Goal: Task Accomplishment & Management: Complete application form

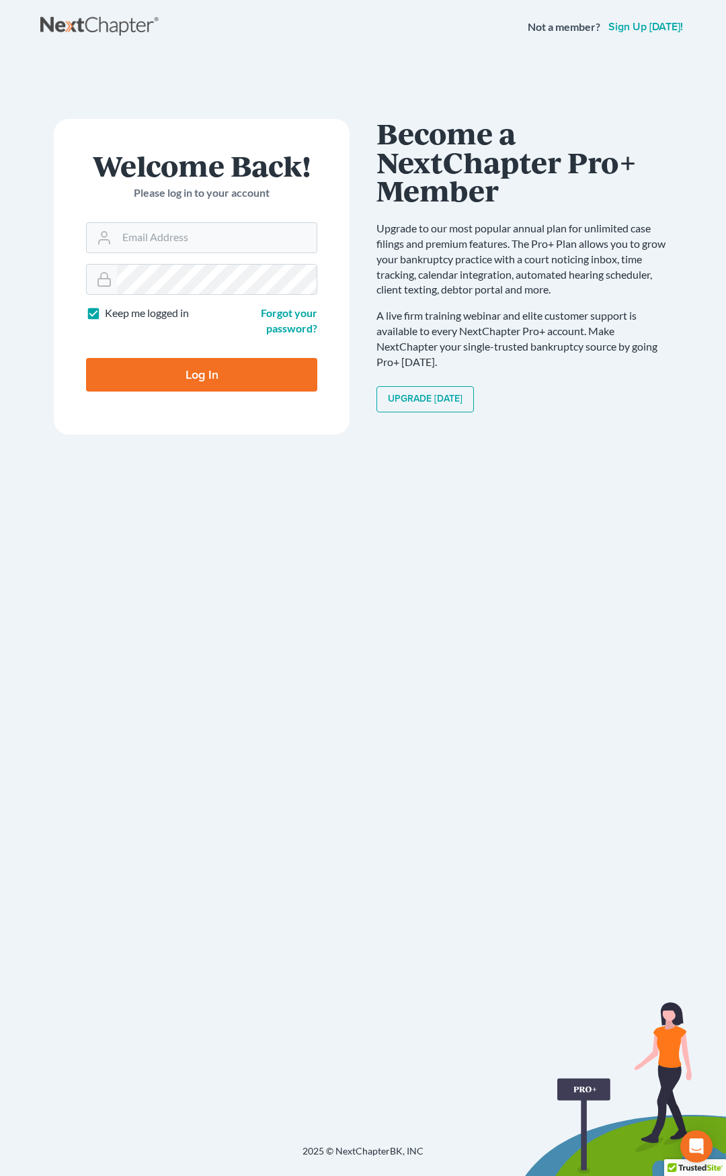
type input "[EMAIL_ADDRESS][DOMAIN_NAME]"
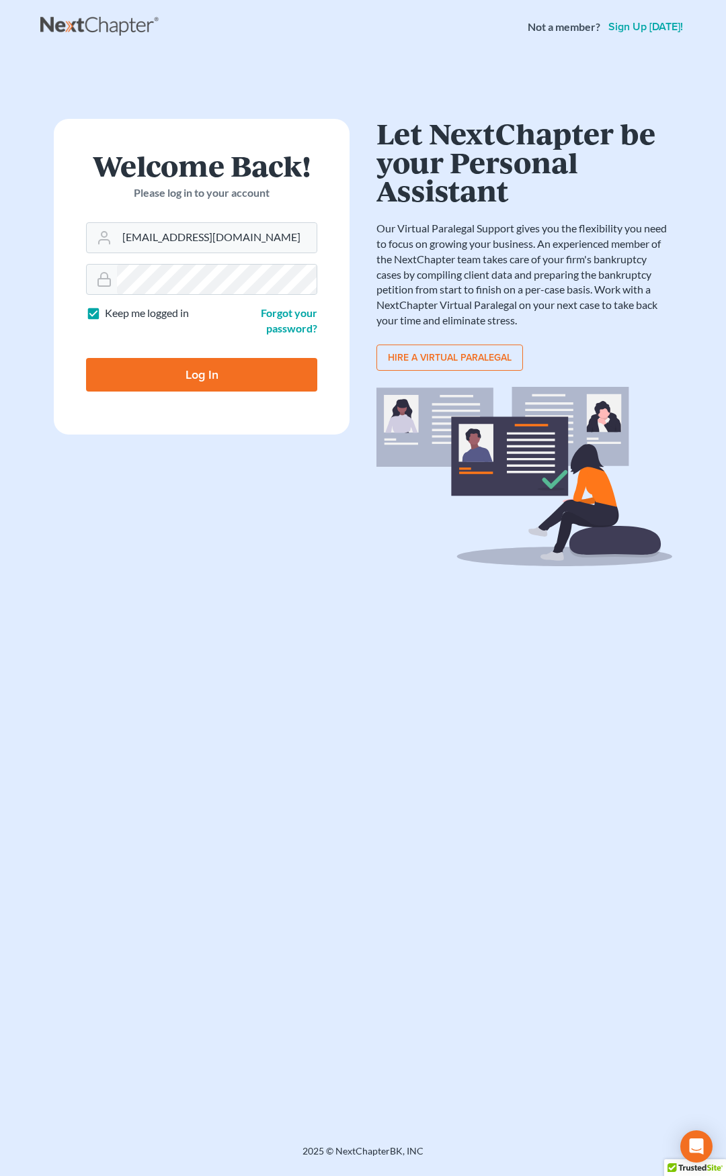
click at [202, 380] on input "Log In" at bounding box center [201, 375] width 231 height 34
type input "Thinking..."
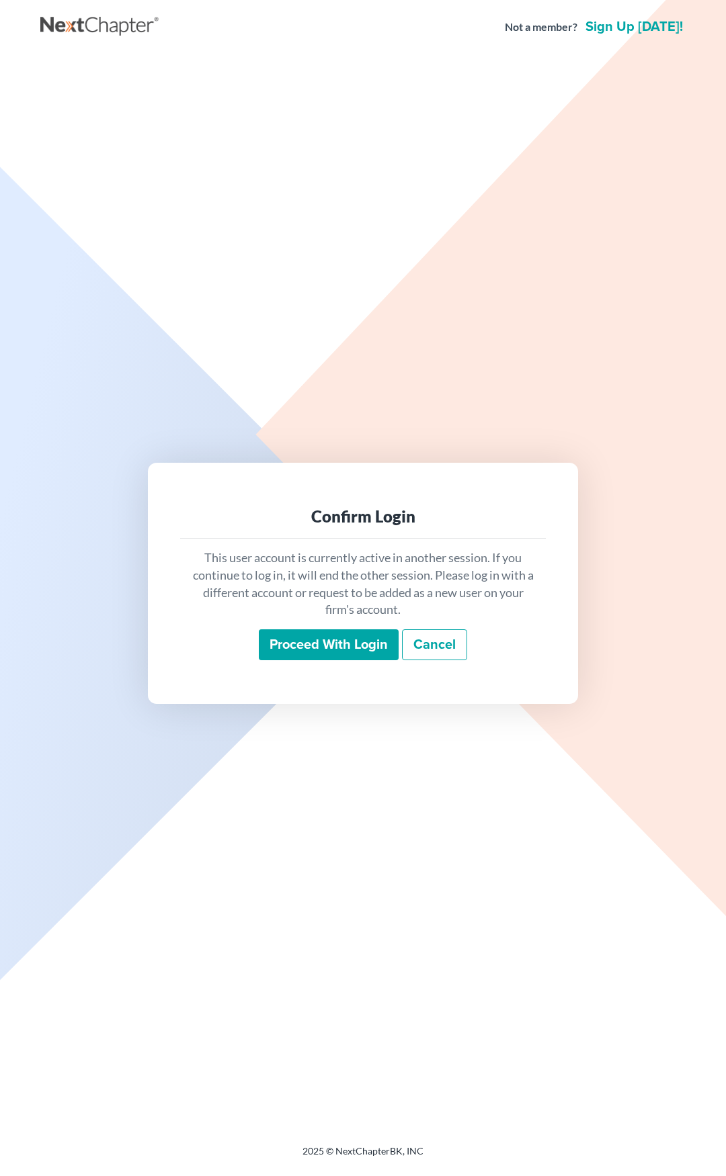
click at [317, 647] on input "Proceed with login" at bounding box center [329, 644] width 140 height 31
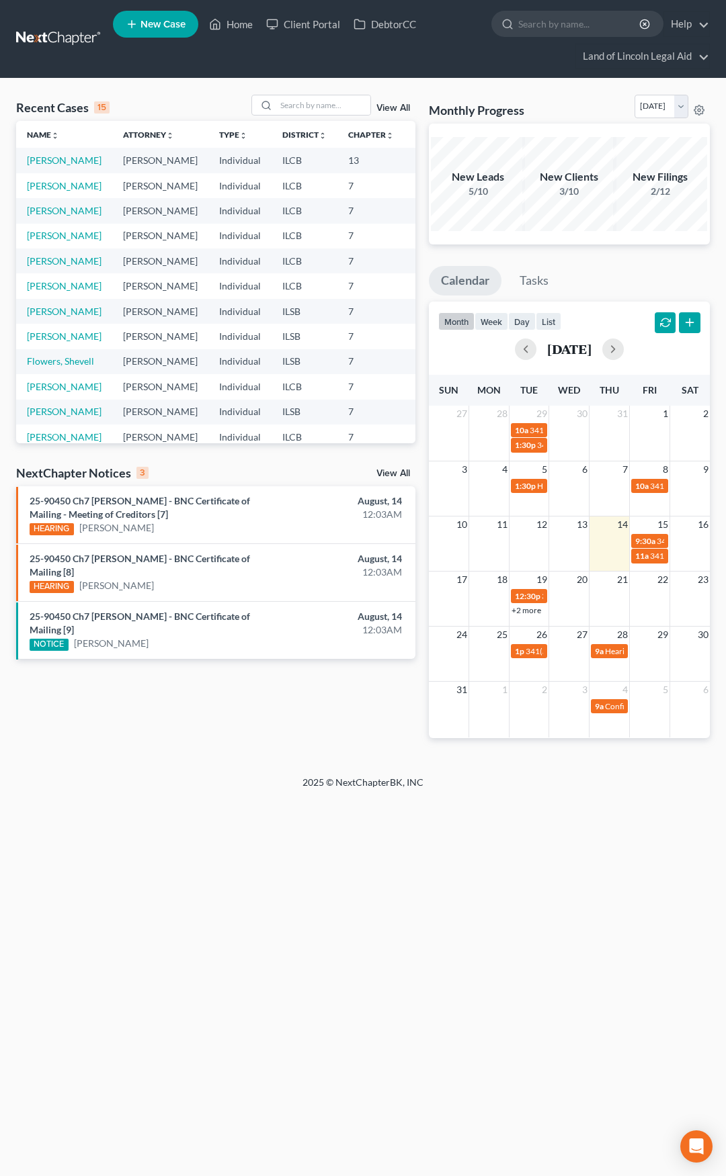
click at [400, 475] on link "View All" at bounding box center [393, 473] width 34 height 9
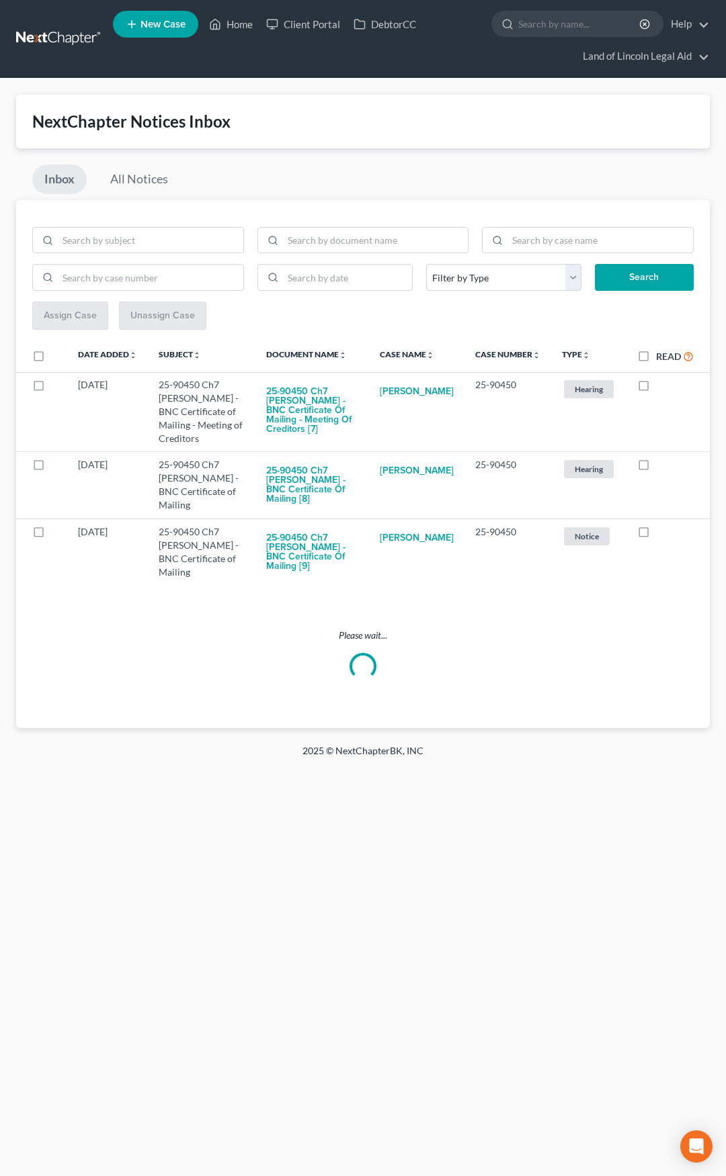
click at [656, 353] on label "Read" at bounding box center [675, 356] width 38 height 15
click at [661, 353] on input "Read" at bounding box center [665, 353] width 9 height 9
checkbox input "true"
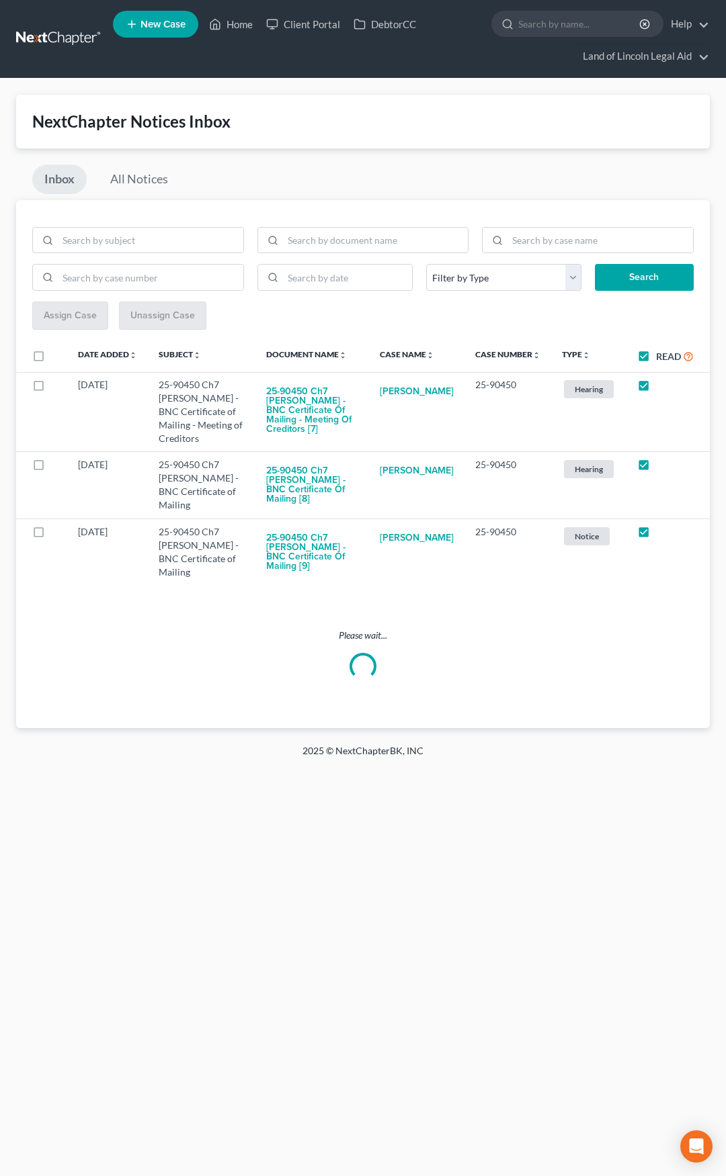
checkbox input "true"
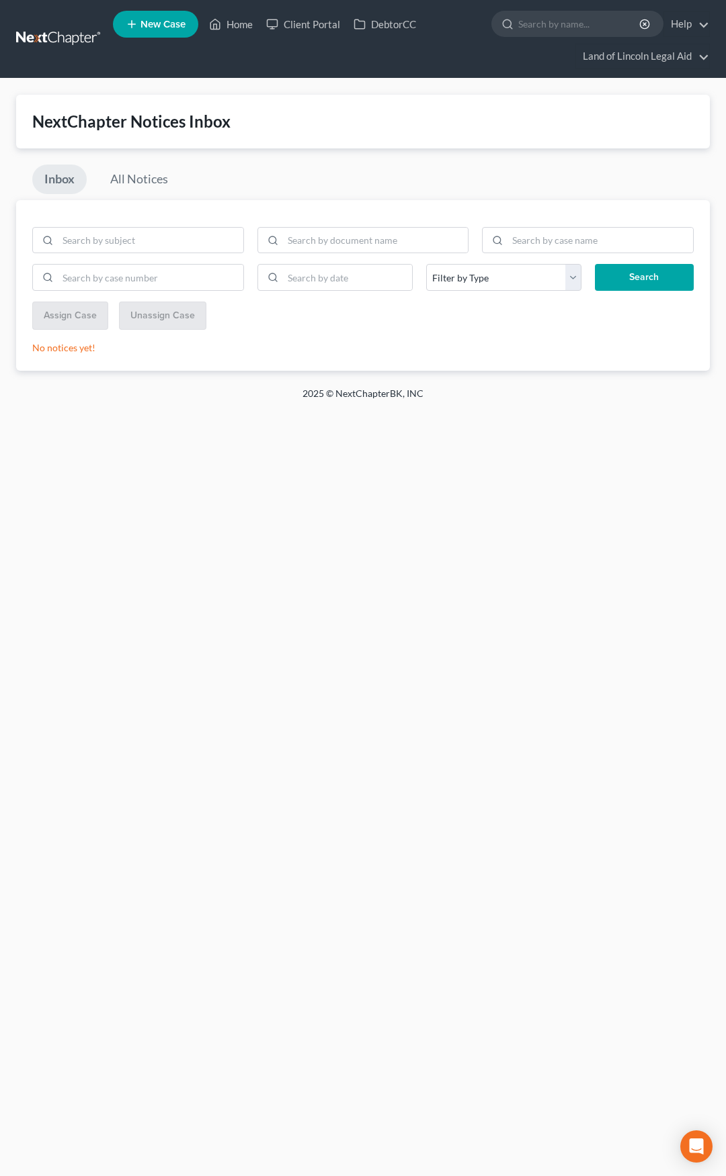
click at [54, 34] on link at bounding box center [59, 39] width 86 height 24
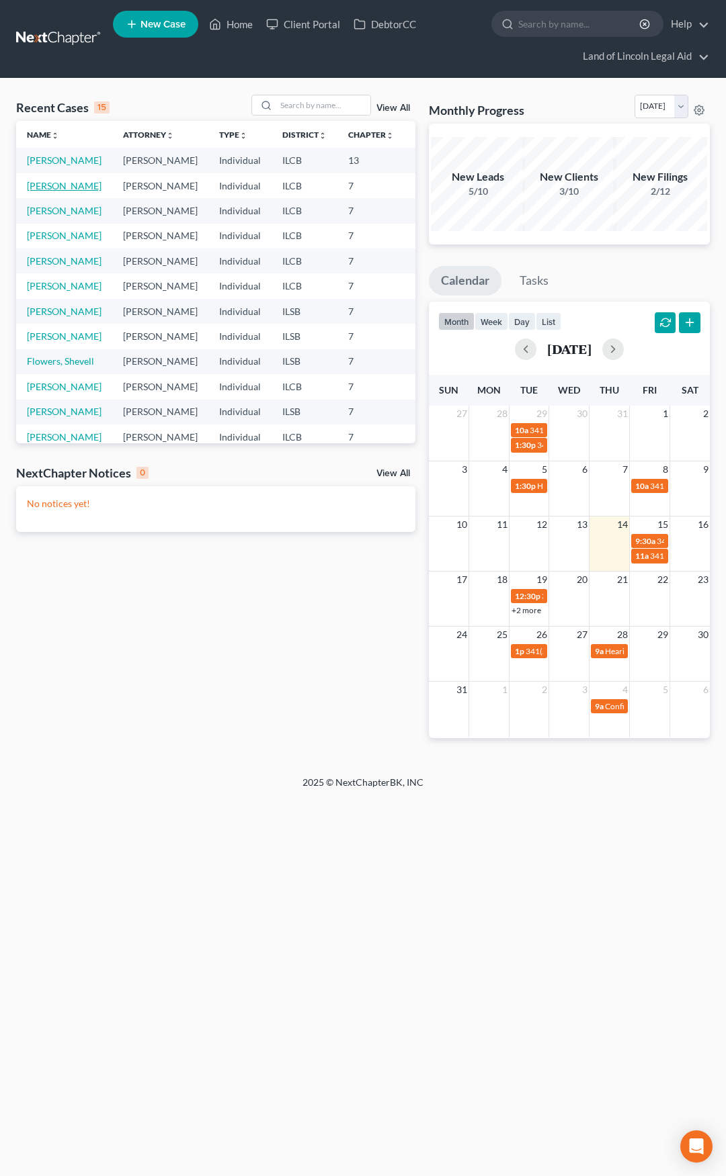
click at [39, 191] on link "Marshall, Clarence" at bounding box center [64, 185] width 75 height 11
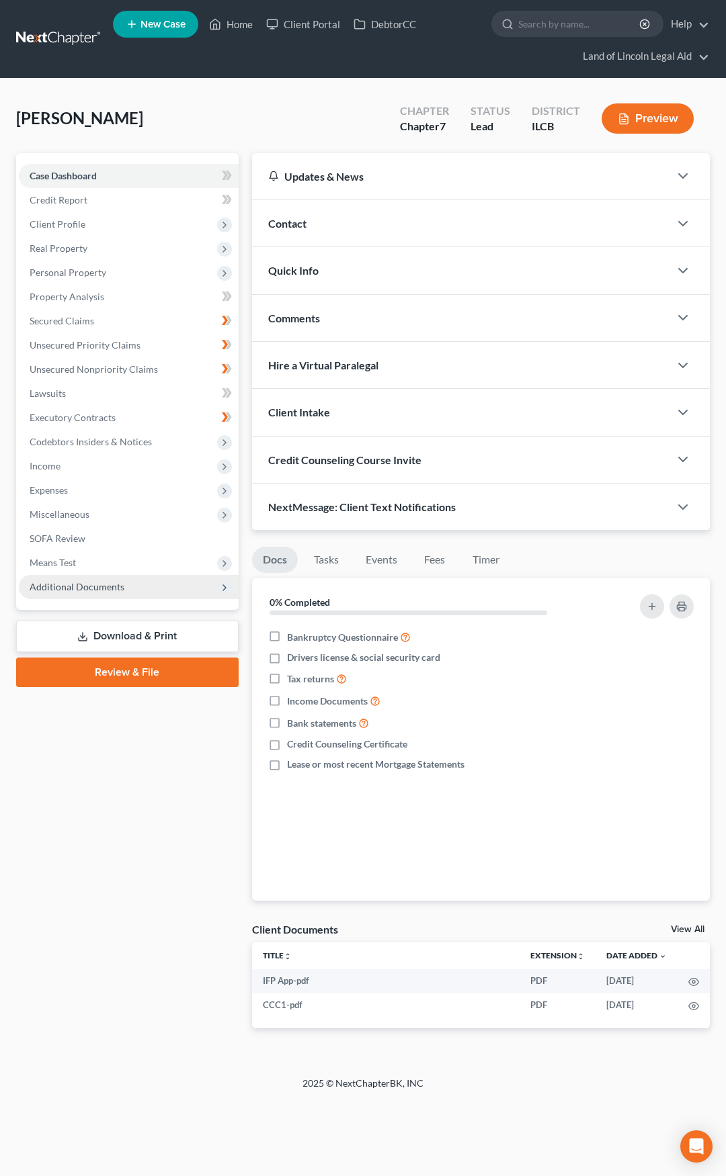
click at [144, 584] on span "Additional Documents" at bounding box center [129, 587] width 220 height 24
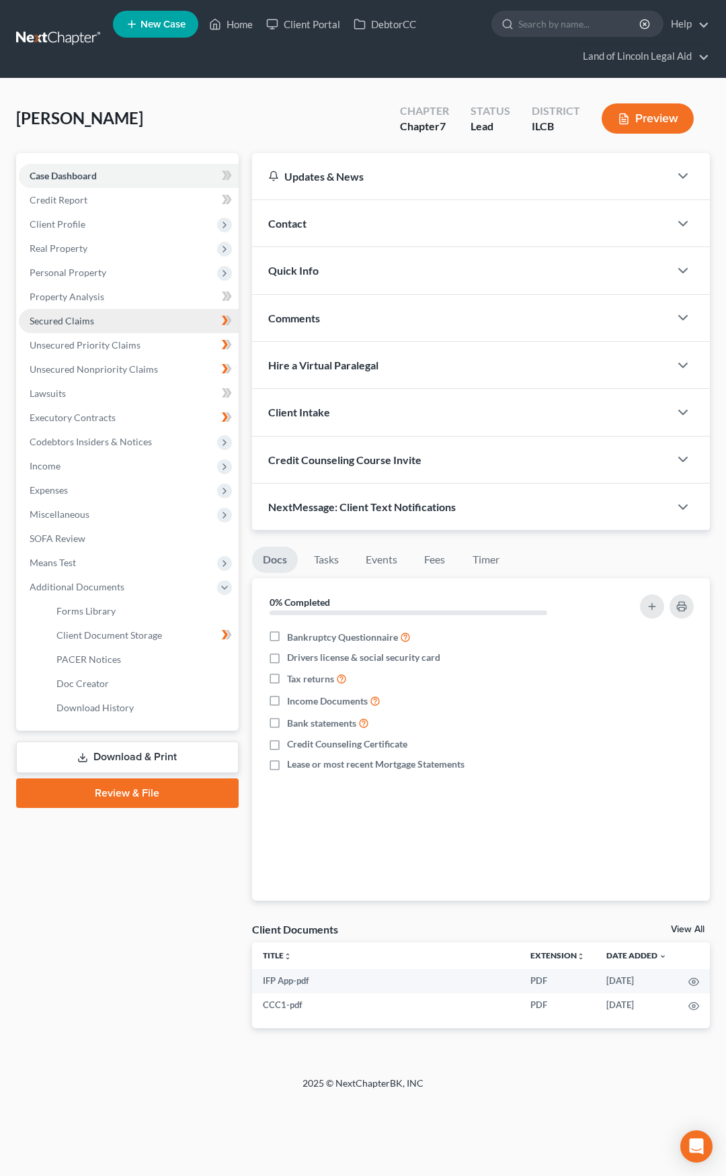
click at [148, 324] on link "Secured Claims" at bounding box center [129, 321] width 220 height 24
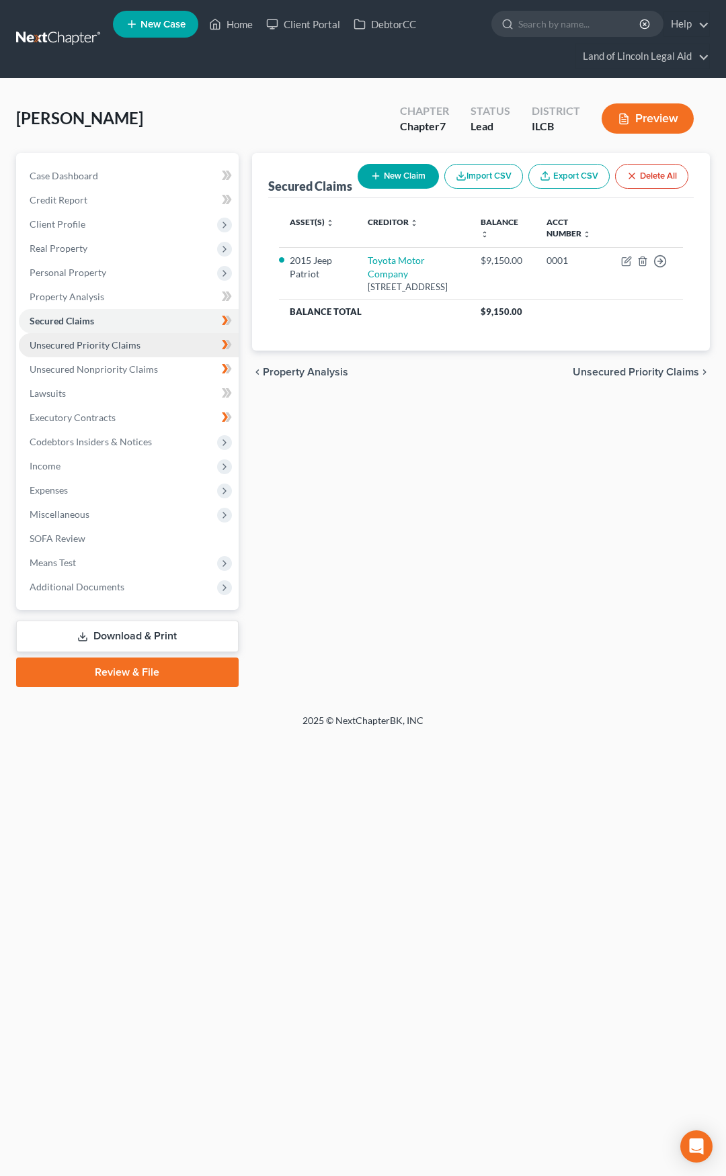
click at [150, 343] on link "Unsecured Priority Claims" at bounding box center [129, 345] width 220 height 24
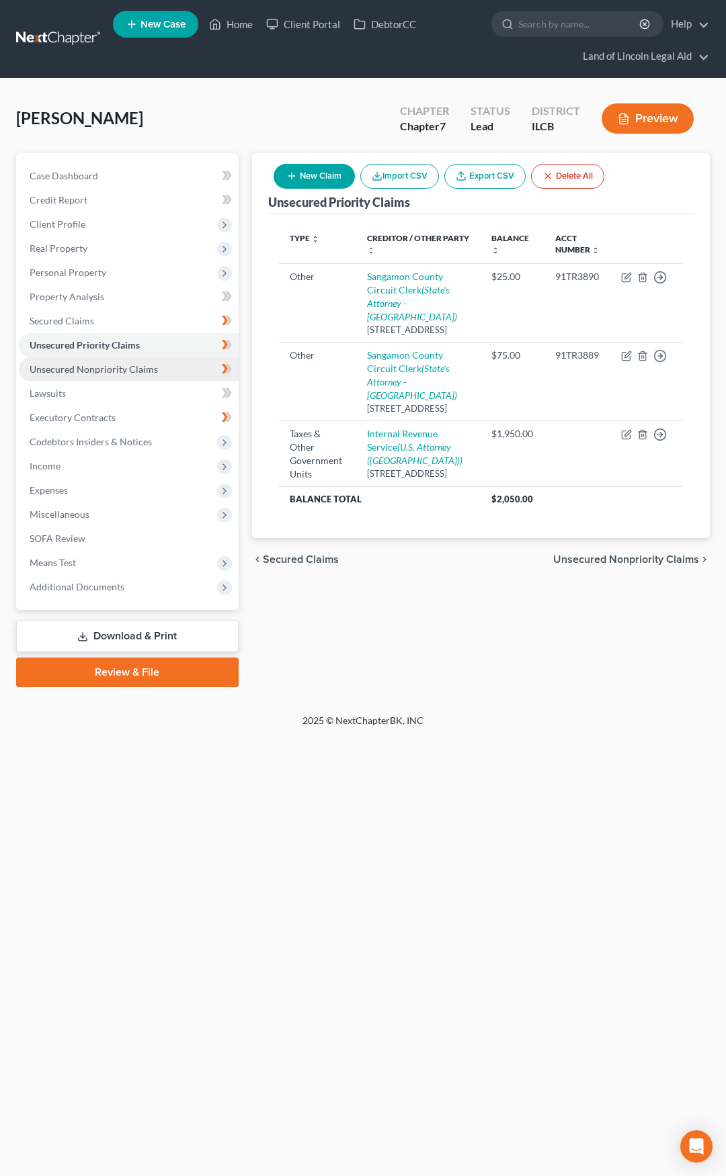
click at [145, 365] on span "Unsecured Nonpriority Claims" at bounding box center [94, 368] width 128 height 11
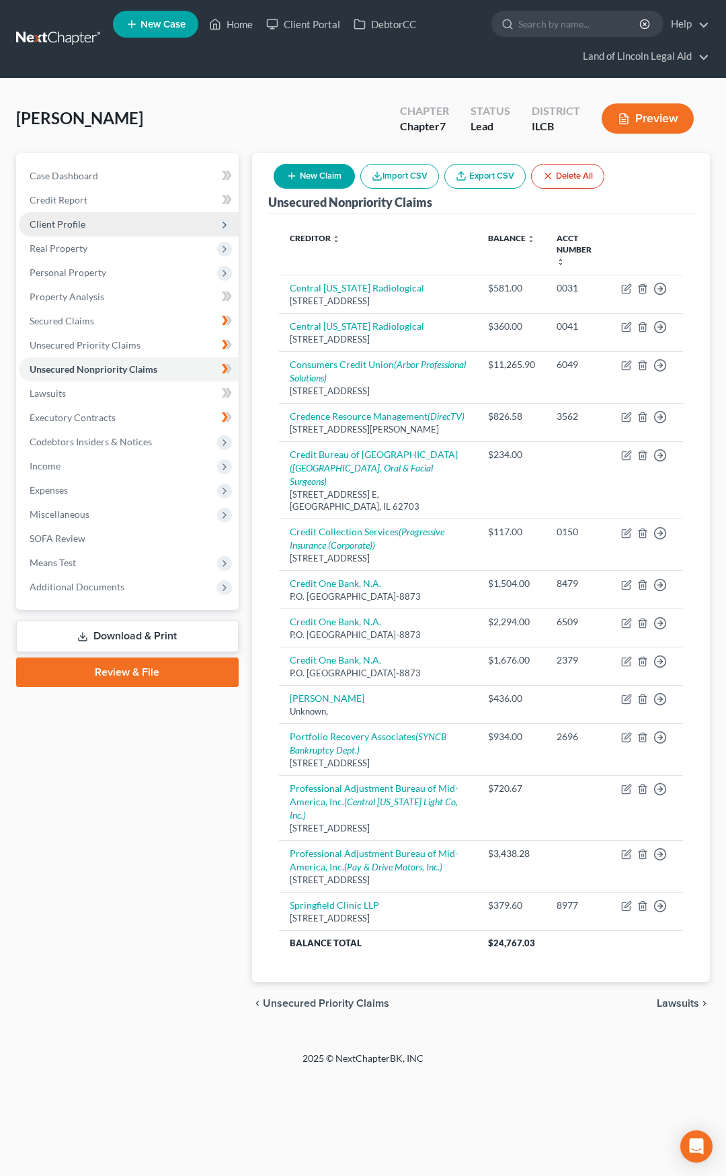
click at [126, 222] on span "Client Profile" at bounding box center [129, 224] width 220 height 24
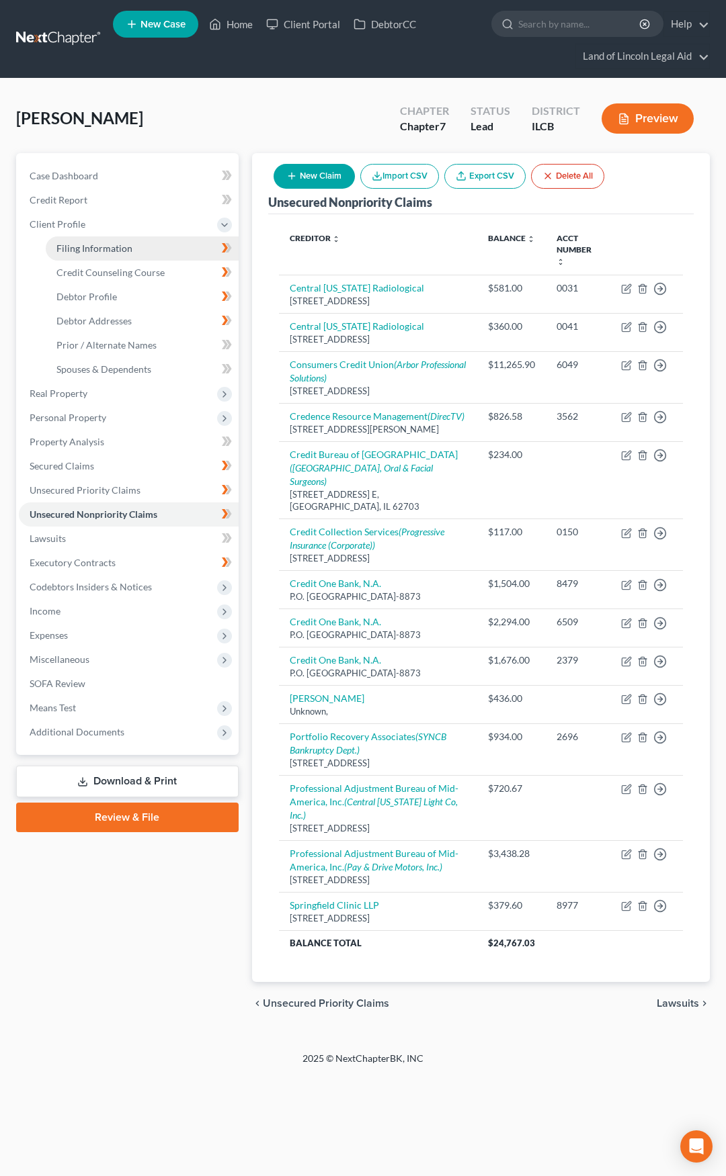
click at [127, 243] on span "Filing Information" at bounding box center [94, 248] width 76 height 11
select select "1"
select select "0"
select select "2"
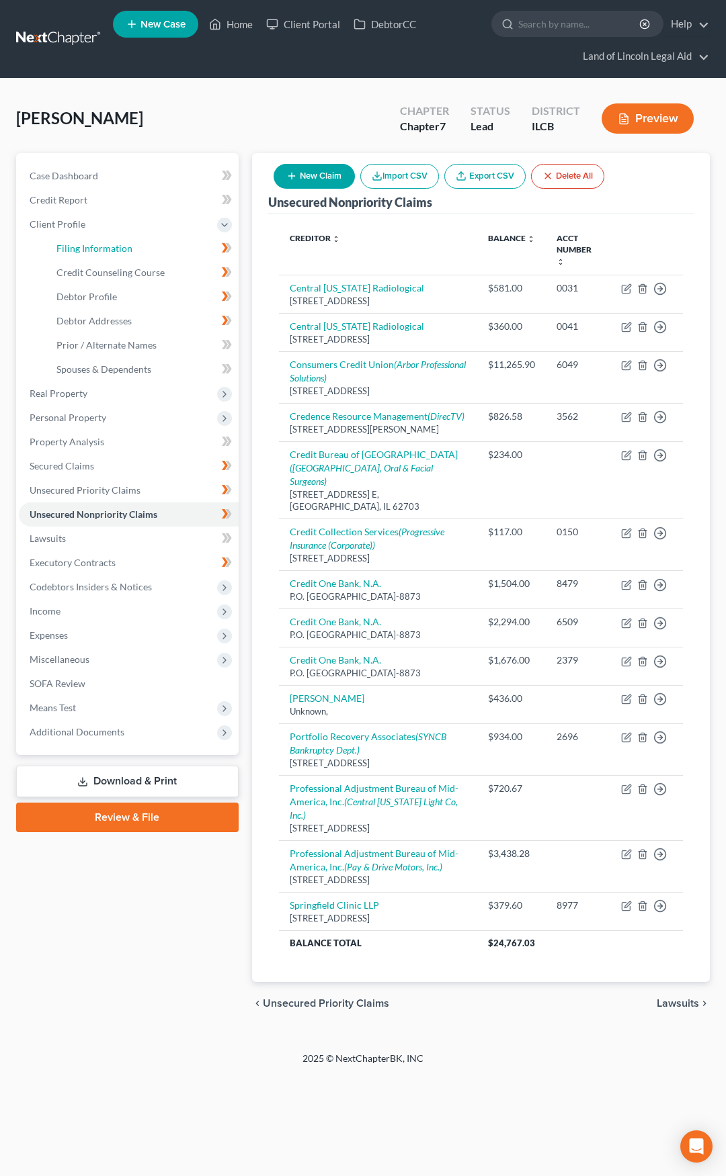
select select "14"
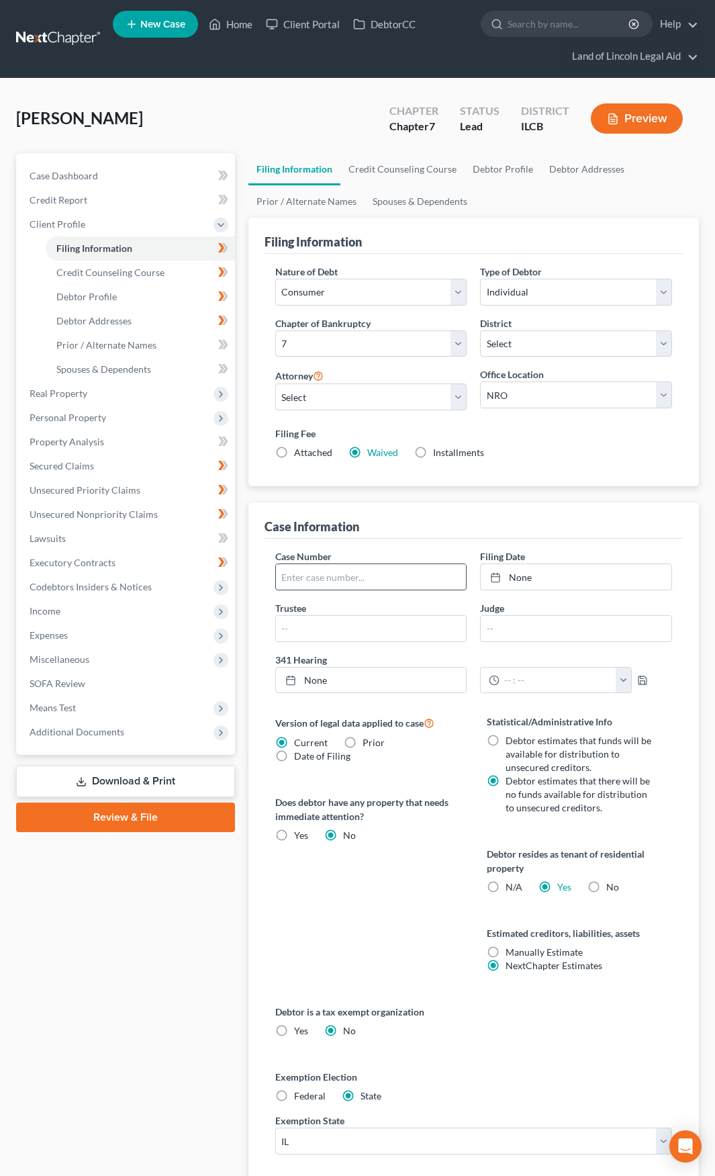
click at [345, 581] on input "text" at bounding box center [371, 577] width 191 height 26
type input "25-70670"
type input "8/14/2025"
click at [518, 580] on link "8/14/2025" at bounding box center [576, 577] width 191 height 26
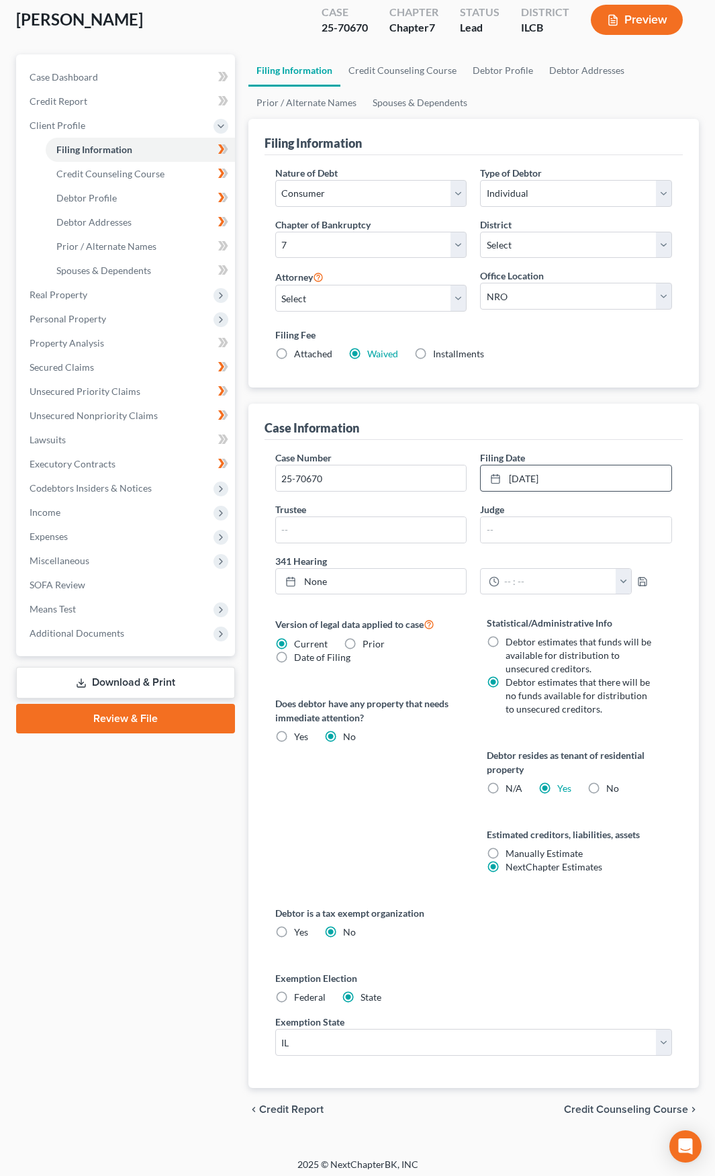
scroll to position [105, 0]
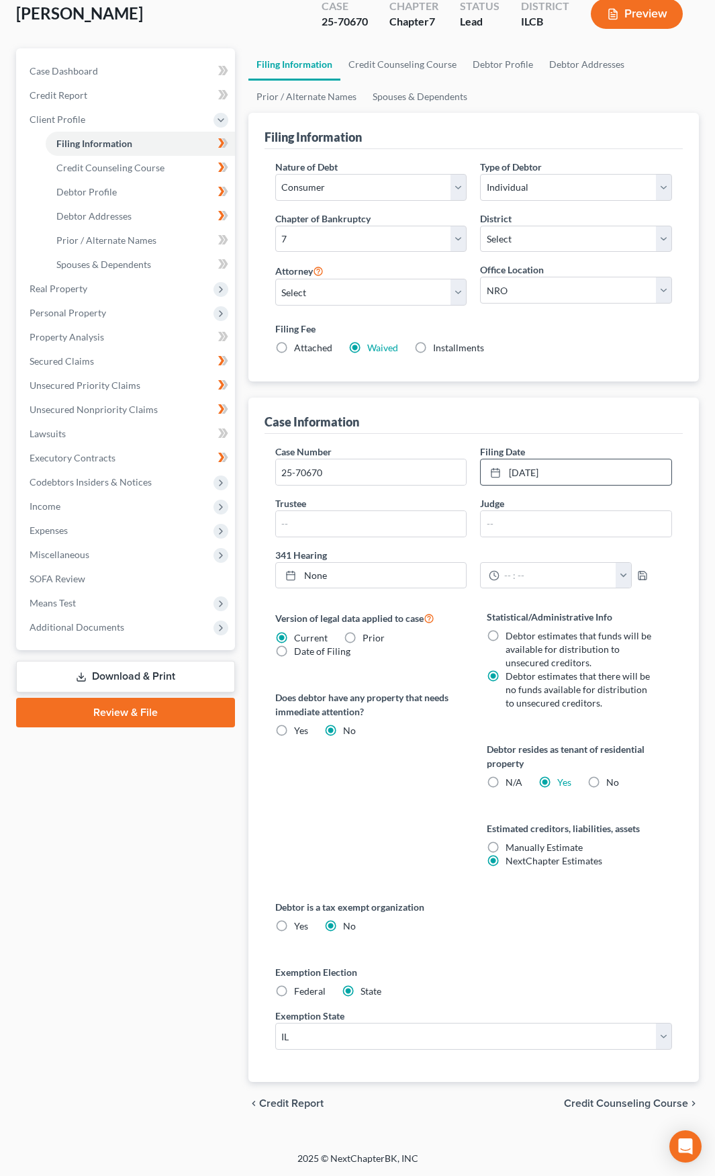
click at [605, 1102] on span "Credit Counseling Course" at bounding box center [626, 1103] width 124 height 11
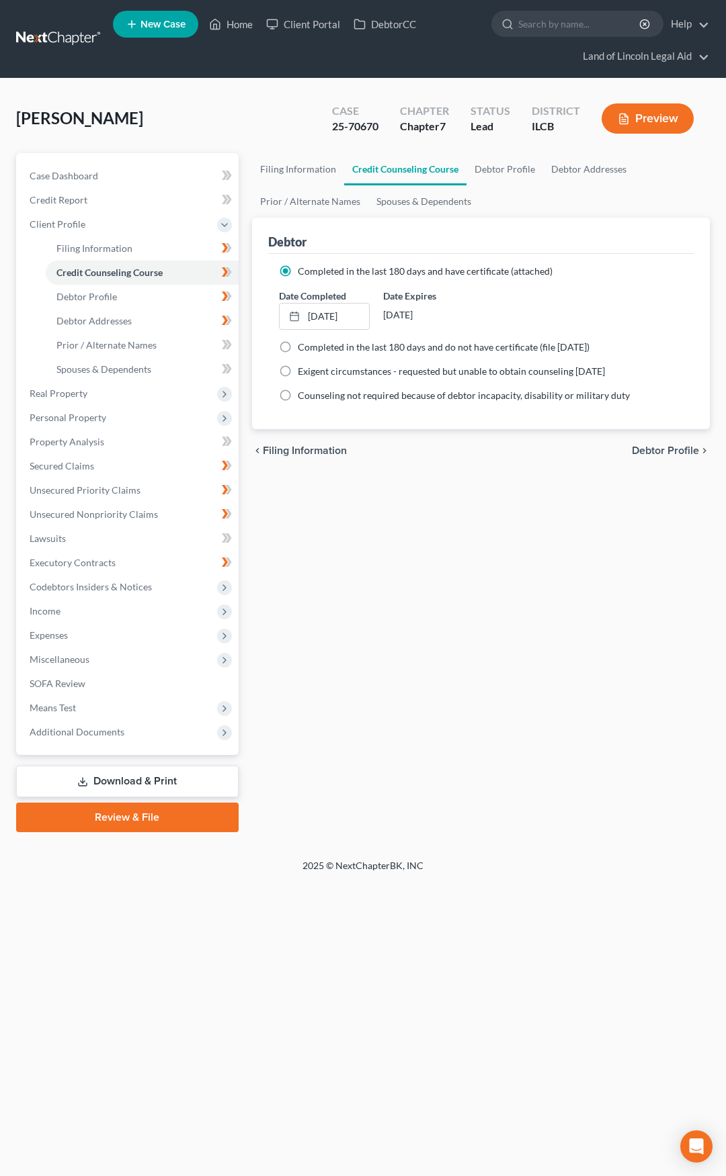
click at [67, 35] on link at bounding box center [59, 39] width 86 height 24
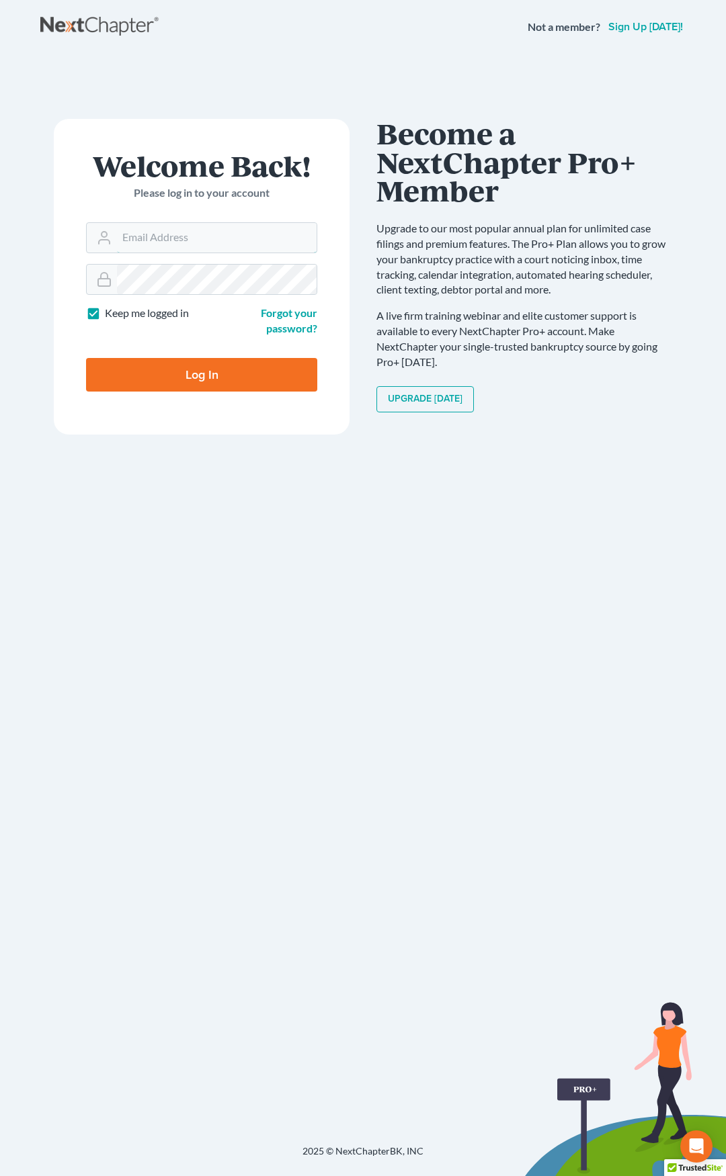
type input "[EMAIL_ADDRESS][DOMAIN_NAME]"
click at [260, 377] on input "Log In" at bounding box center [201, 375] width 231 height 34
type input "Thinking..."
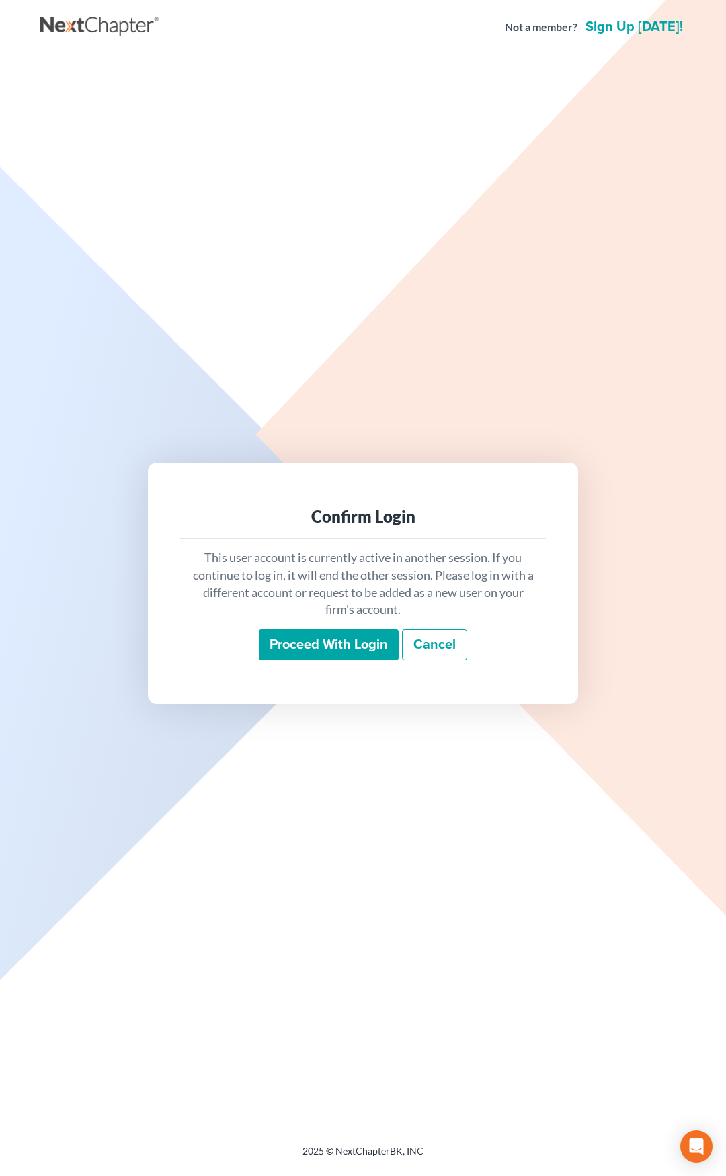
click at [325, 638] on input "Proceed with login" at bounding box center [329, 644] width 140 height 31
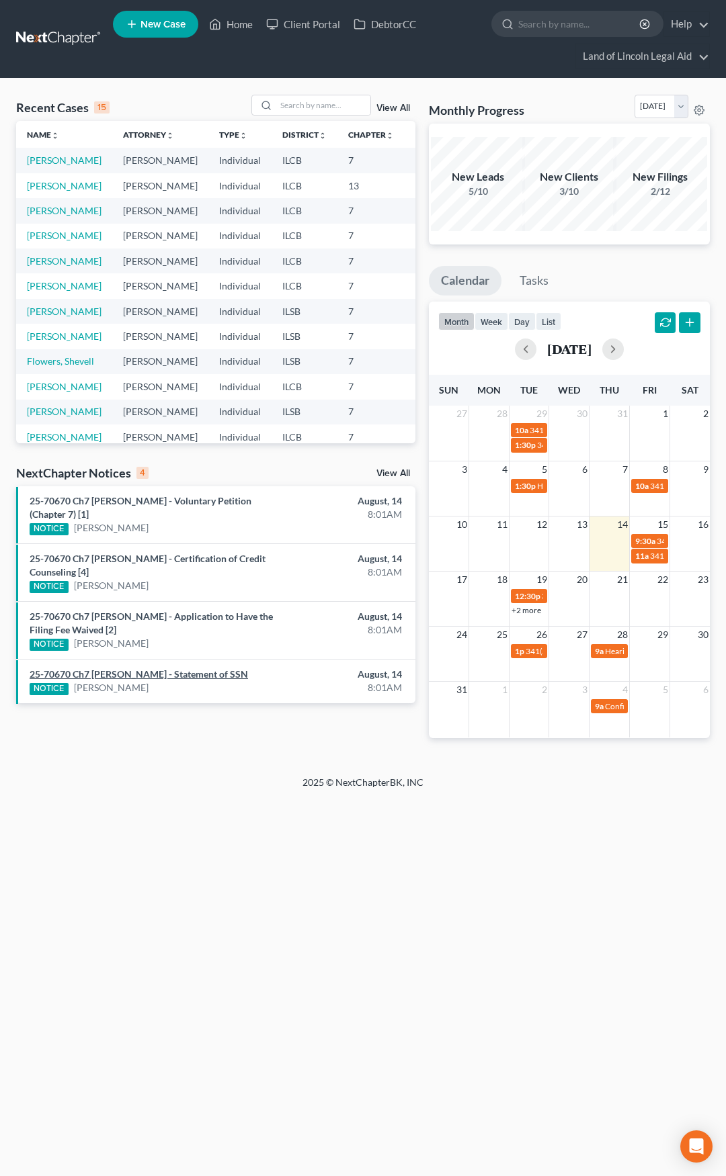
click at [138, 673] on link "25-70670 Ch7 Clarence Marshall - Statement of SSN" at bounding box center [139, 673] width 218 height 11
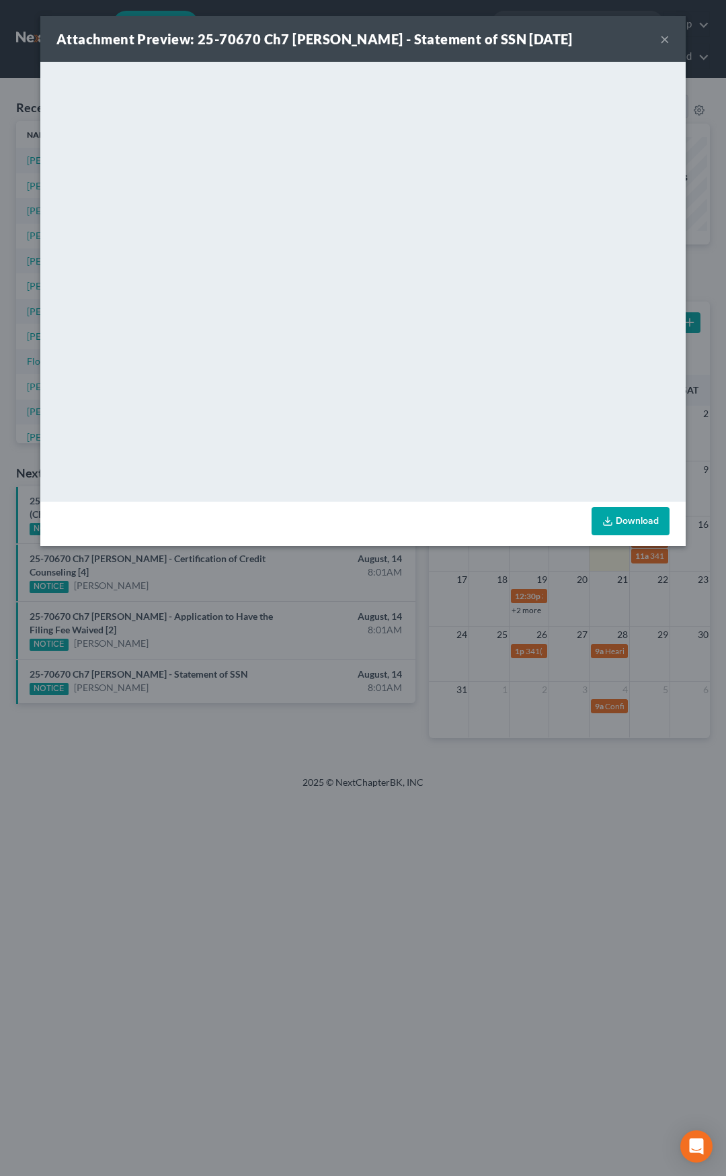
click at [665, 40] on button "×" at bounding box center [664, 39] width 9 height 16
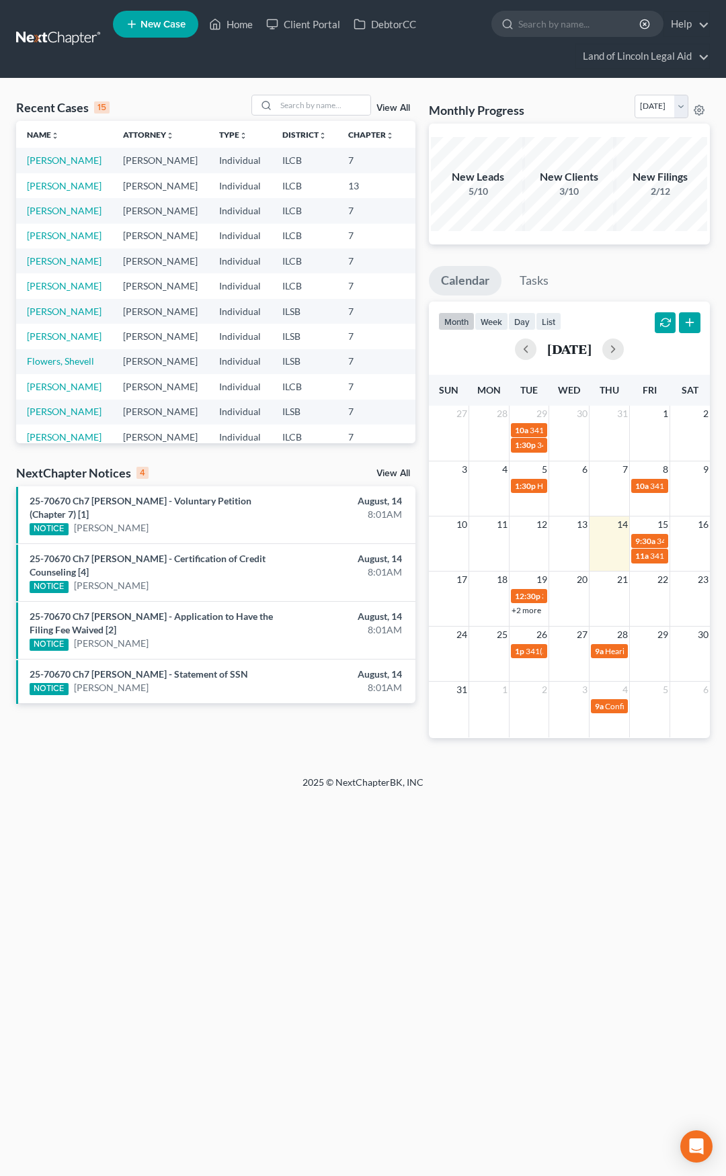
click at [392, 471] on link "View All" at bounding box center [393, 473] width 34 height 9
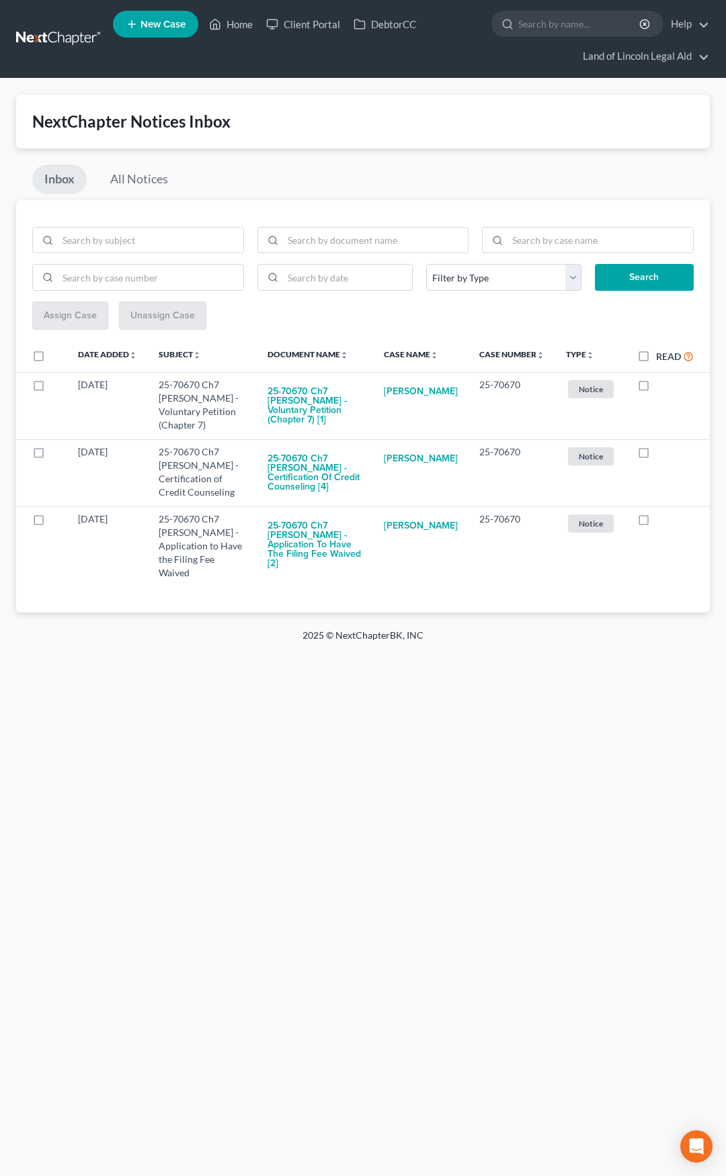
click at [656, 355] on label "Read" at bounding box center [675, 356] width 38 height 15
click at [661, 355] on input "Read" at bounding box center [665, 353] width 9 height 9
checkbox input "true"
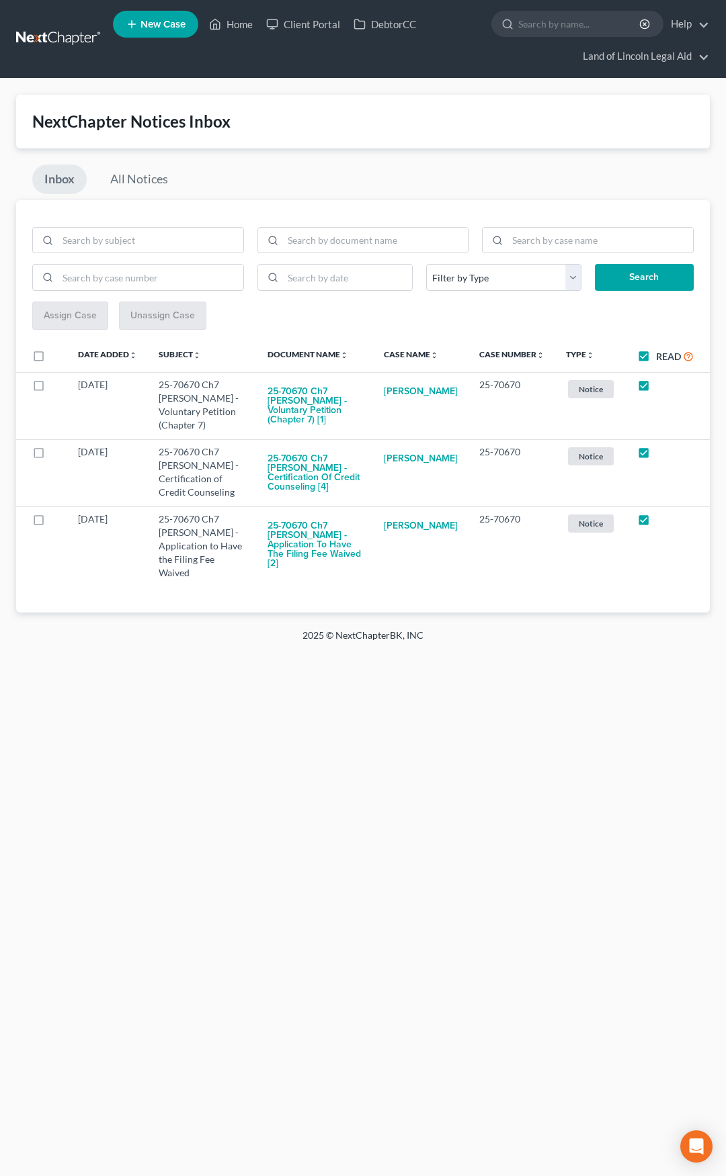
checkbox input "true"
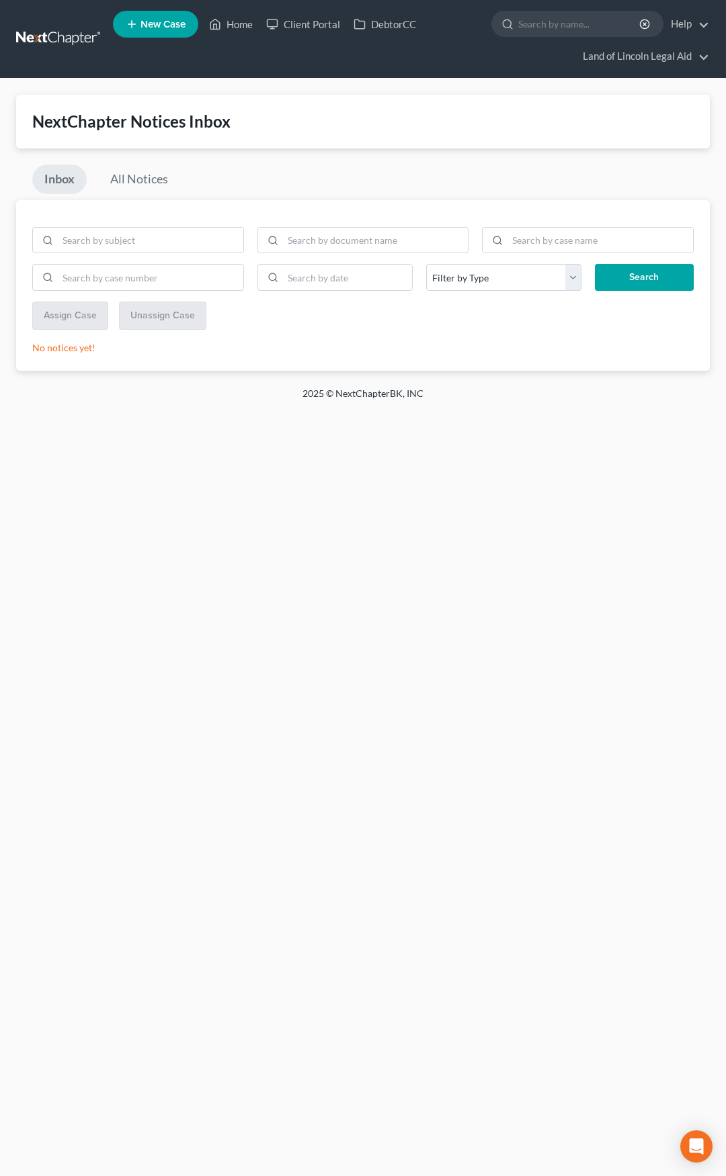
click at [60, 36] on link at bounding box center [59, 39] width 86 height 24
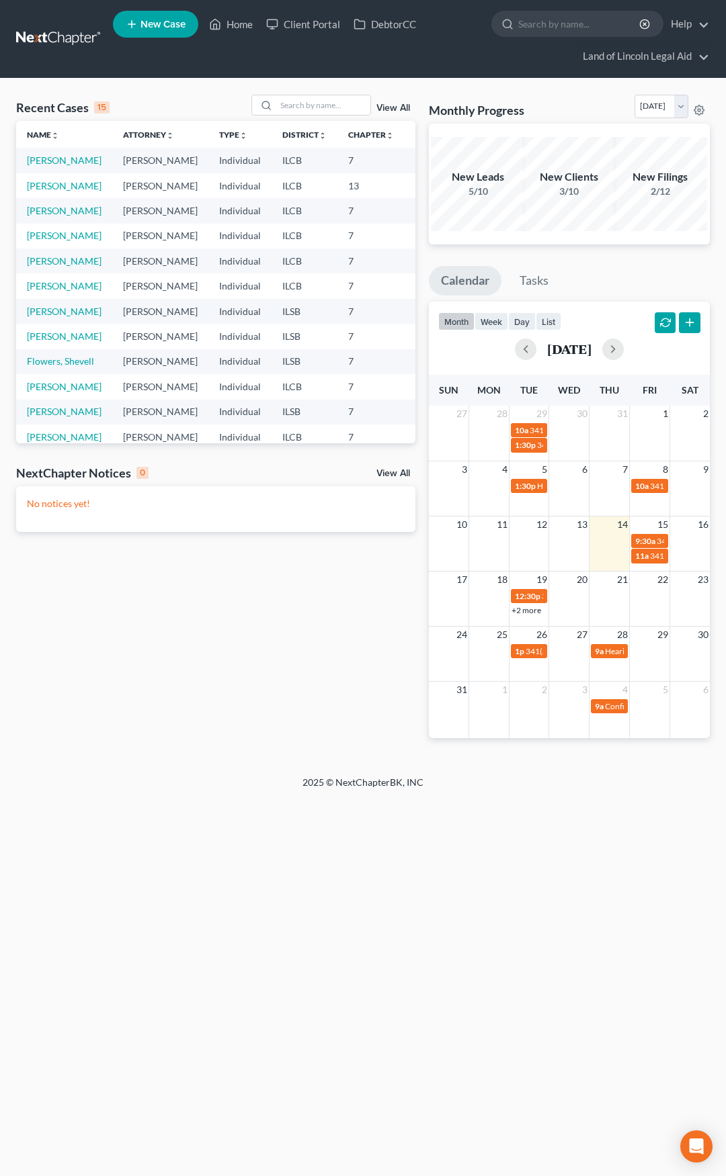
click at [63, 28] on link at bounding box center [59, 39] width 86 height 24
drag, startPoint x: 321, startPoint y: 114, endPoint x: 316, endPoint y: 108, distance: 7.7
click at [321, 114] on input "search" at bounding box center [323, 104] width 94 height 19
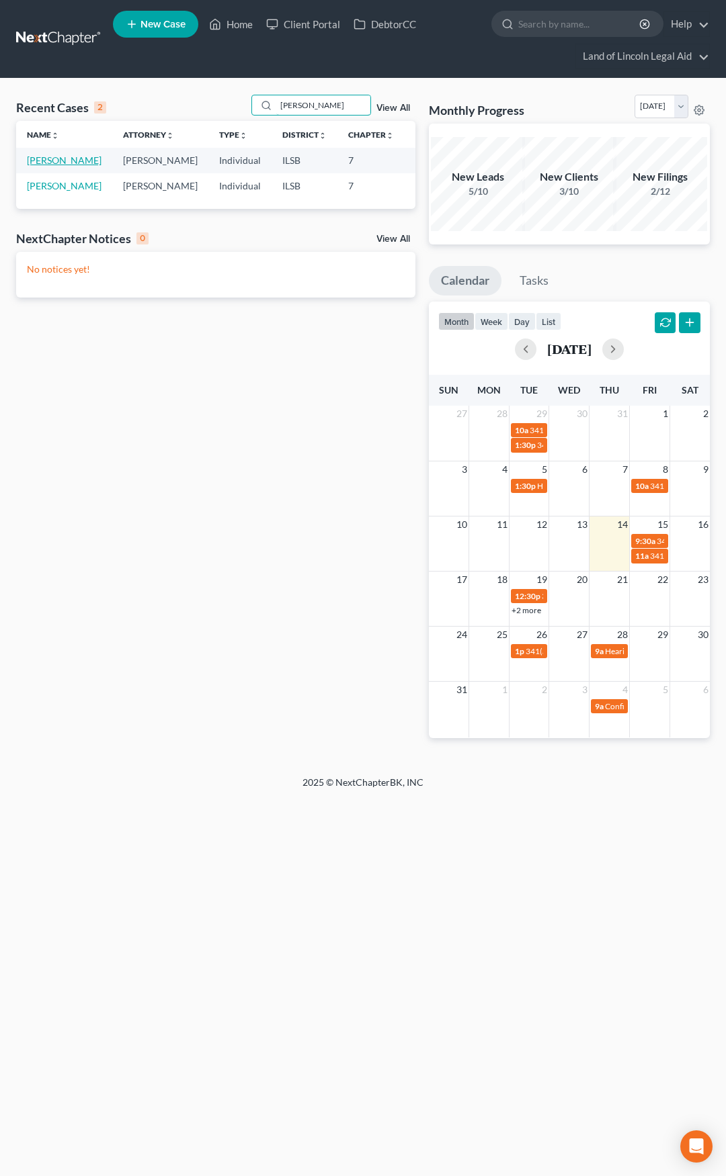
type input "harris"
click at [36, 165] on link "[PERSON_NAME]" at bounding box center [64, 160] width 75 height 11
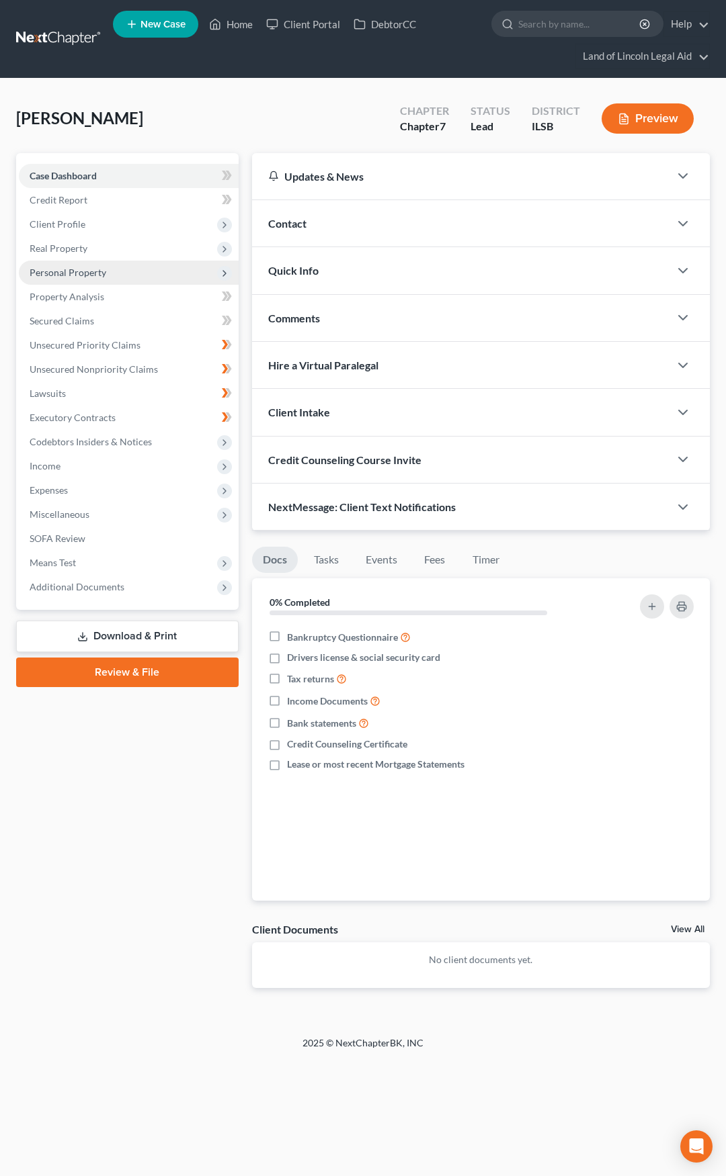
click at [134, 274] on span "Personal Property" at bounding box center [129, 273] width 220 height 24
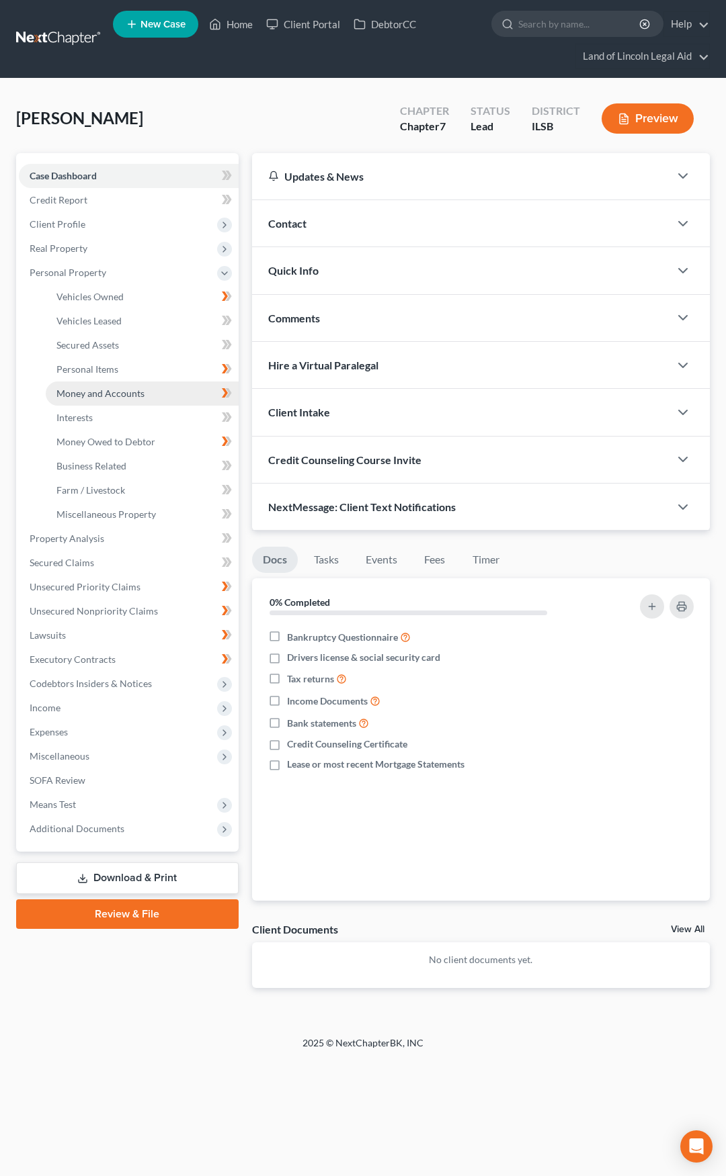
click at [153, 388] on link "Money and Accounts" at bounding box center [142, 394] width 193 height 24
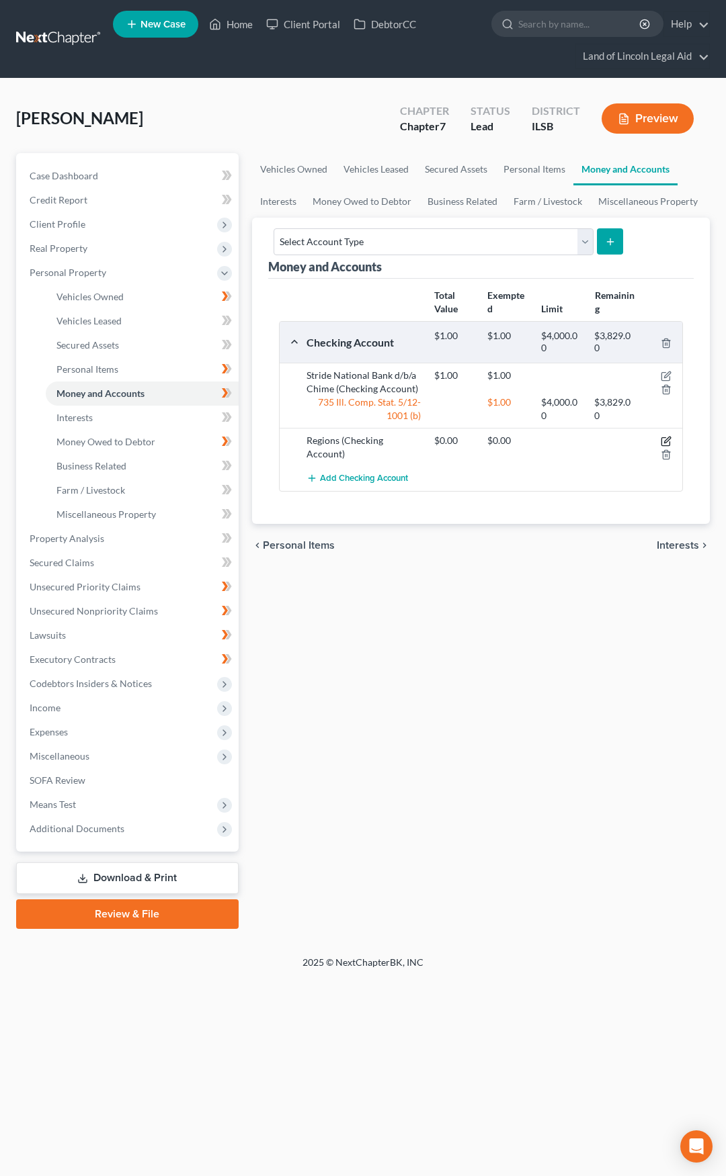
click at [667, 442] on icon "button" at bounding box center [667, 440] width 6 height 6
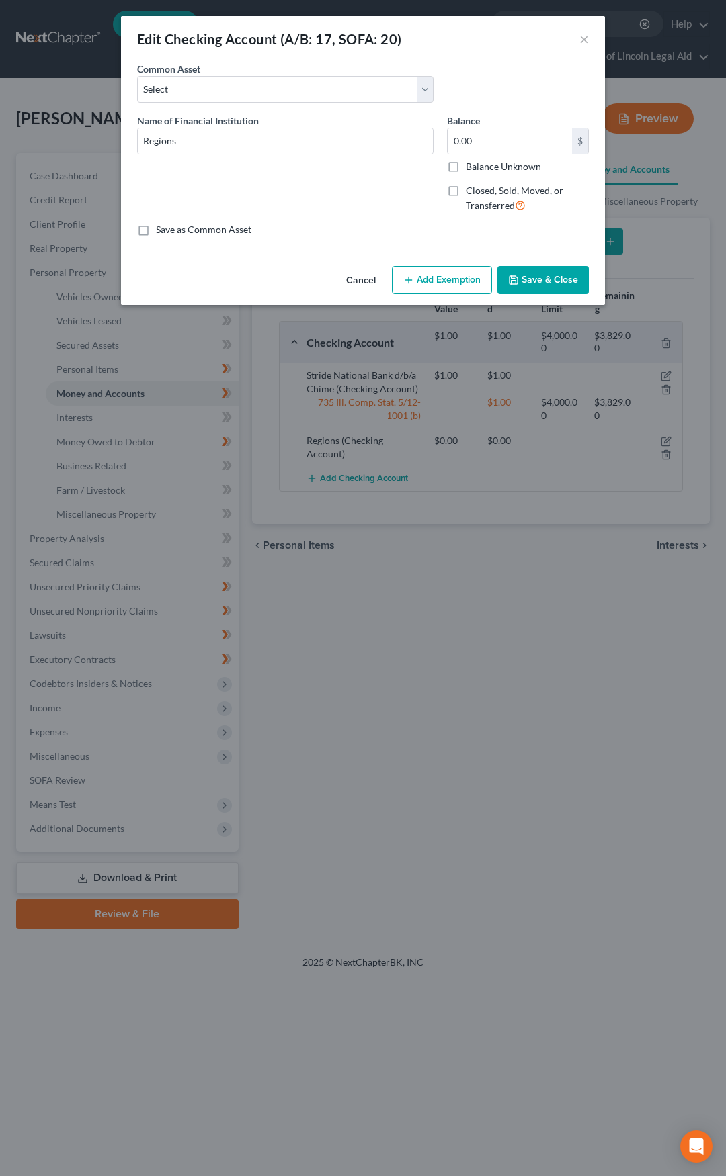
click at [466, 189] on label "Closed, Sold, Moved, or Transferred" at bounding box center [527, 198] width 123 height 29
click at [471, 189] on input "Closed, Sold, Moved, or Transferred" at bounding box center [475, 188] width 9 height 9
checkbox input "true"
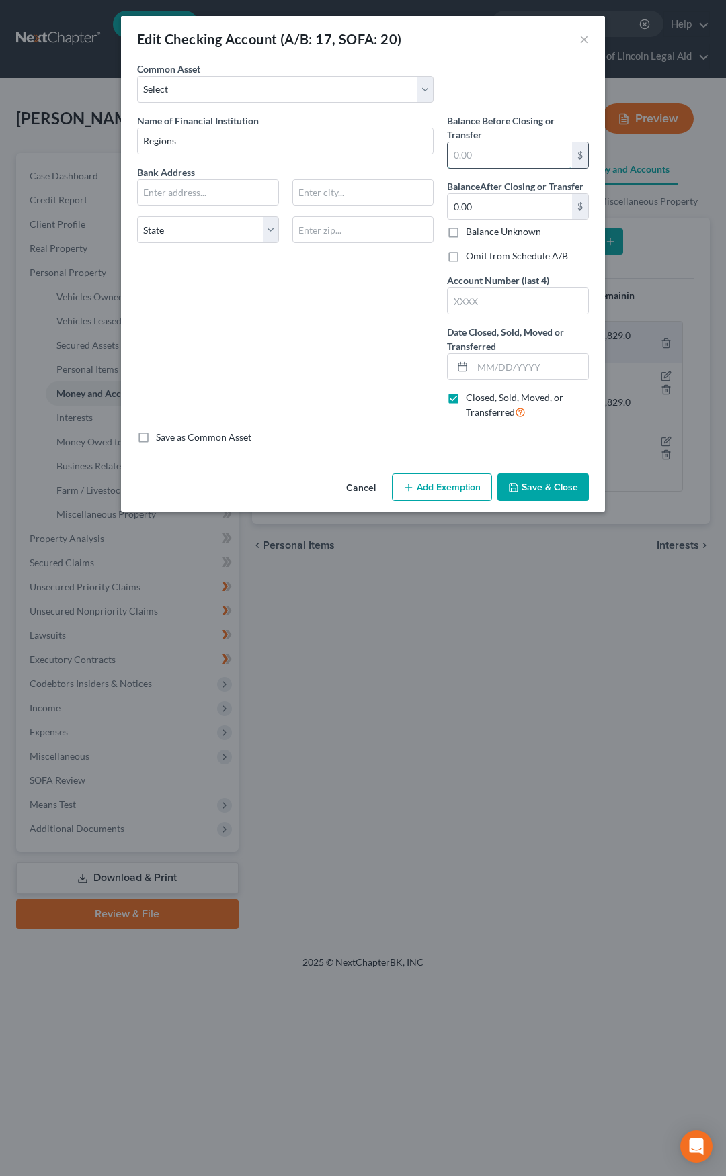
click at [494, 156] on input "text" at bounding box center [509, 155] width 124 height 26
type input "0"
click at [466, 255] on label "Omit from Schedule A/B" at bounding box center [517, 255] width 102 height 13
click at [471, 255] on input "Omit from Schedule A/B" at bounding box center [475, 253] width 9 height 9
checkbox input "true"
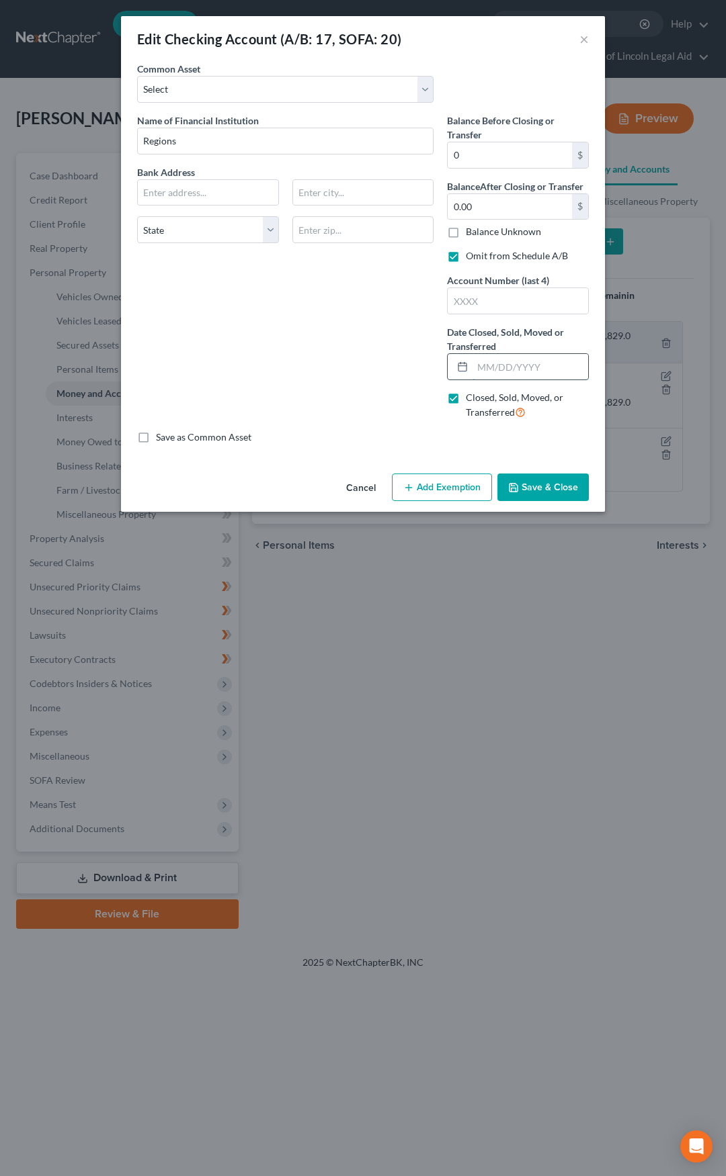
click at [482, 363] on input "text" at bounding box center [530, 367] width 116 height 26
click at [481, 306] on input "text" at bounding box center [517, 301] width 140 height 26
type input "0500"
click at [486, 355] on input "text" at bounding box center [530, 367] width 116 height 26
type input "08/12/2025"
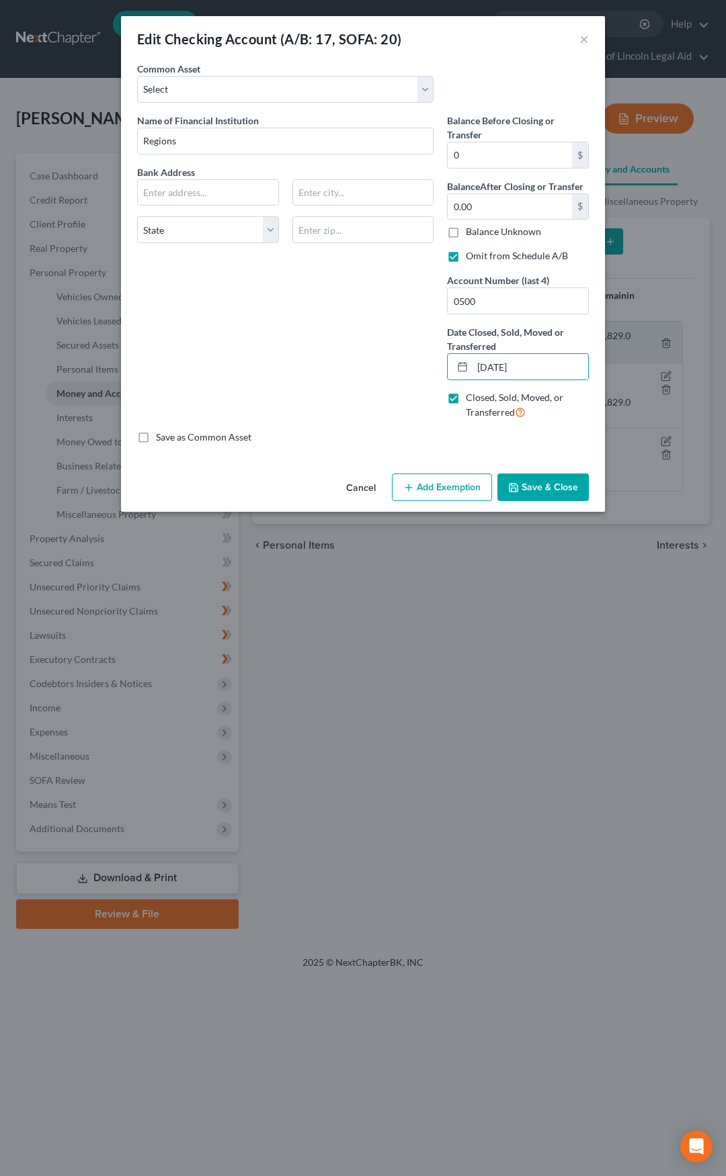
click at [525, 480] on button "Save & Close" at bounding box center [542, 488] width 91 height 28
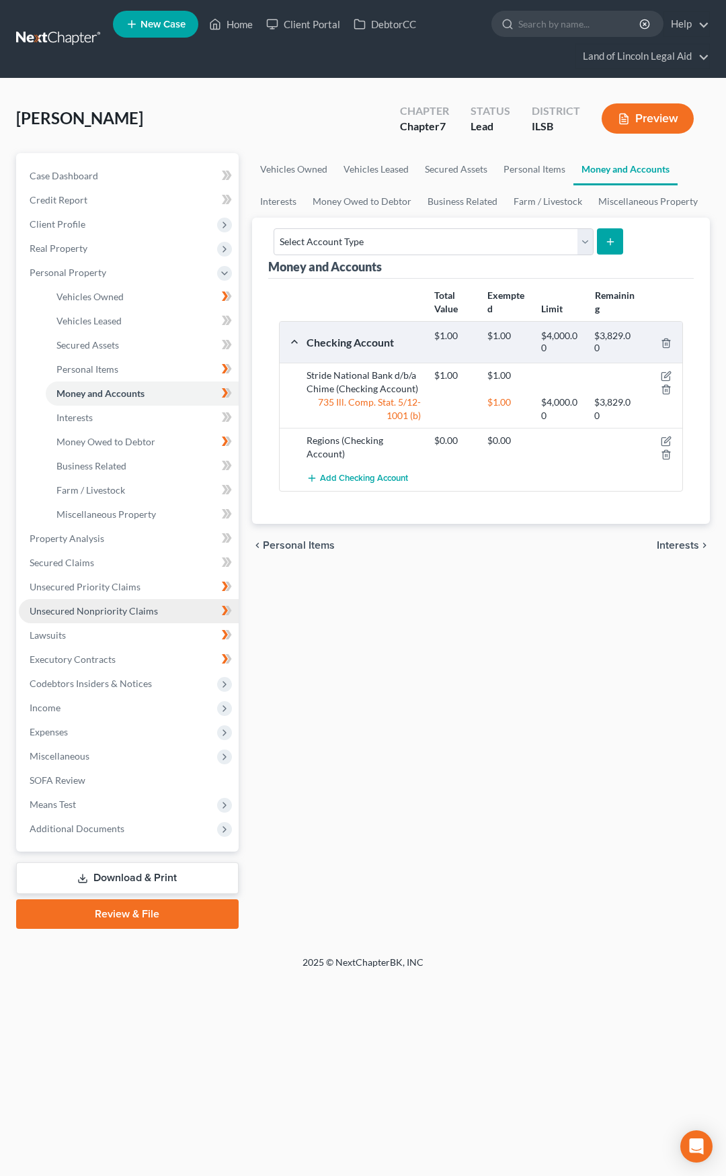
click at [185, 609] on link "Unsecured Nonpriority Claims" at bounding box center [129, 611] width 220 height 24
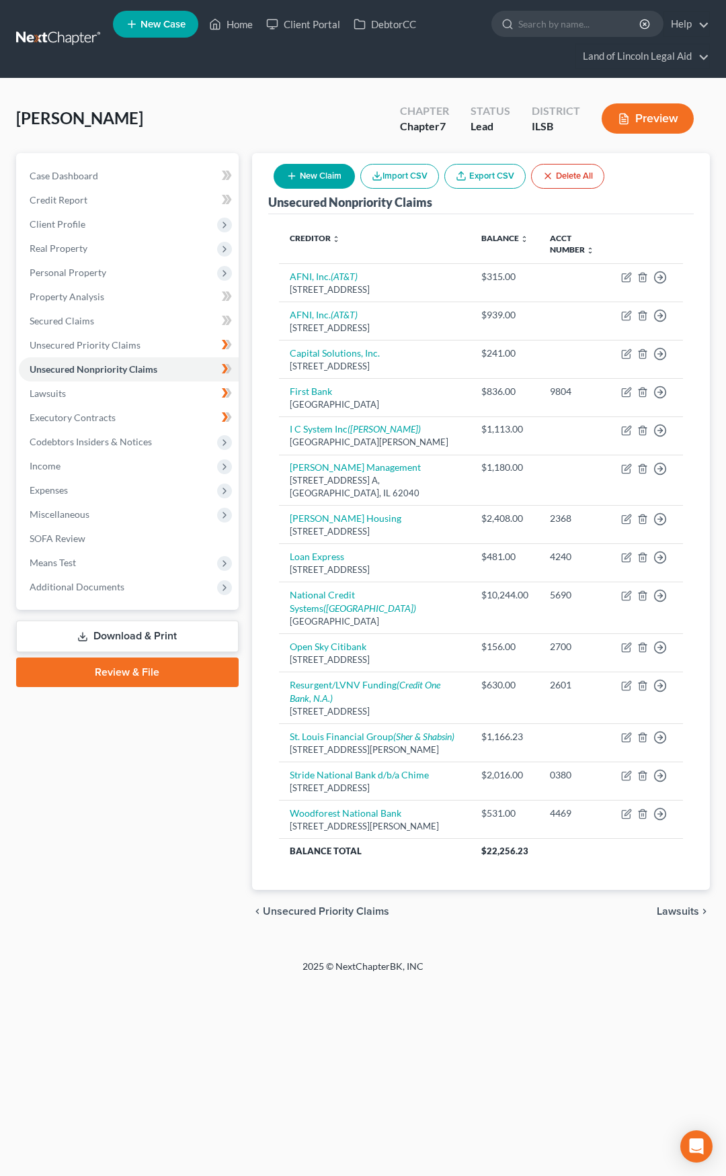
click at [314, 179] on button "New Claim" at bounding box center [313, 176] width 81 height 25
select select "0"
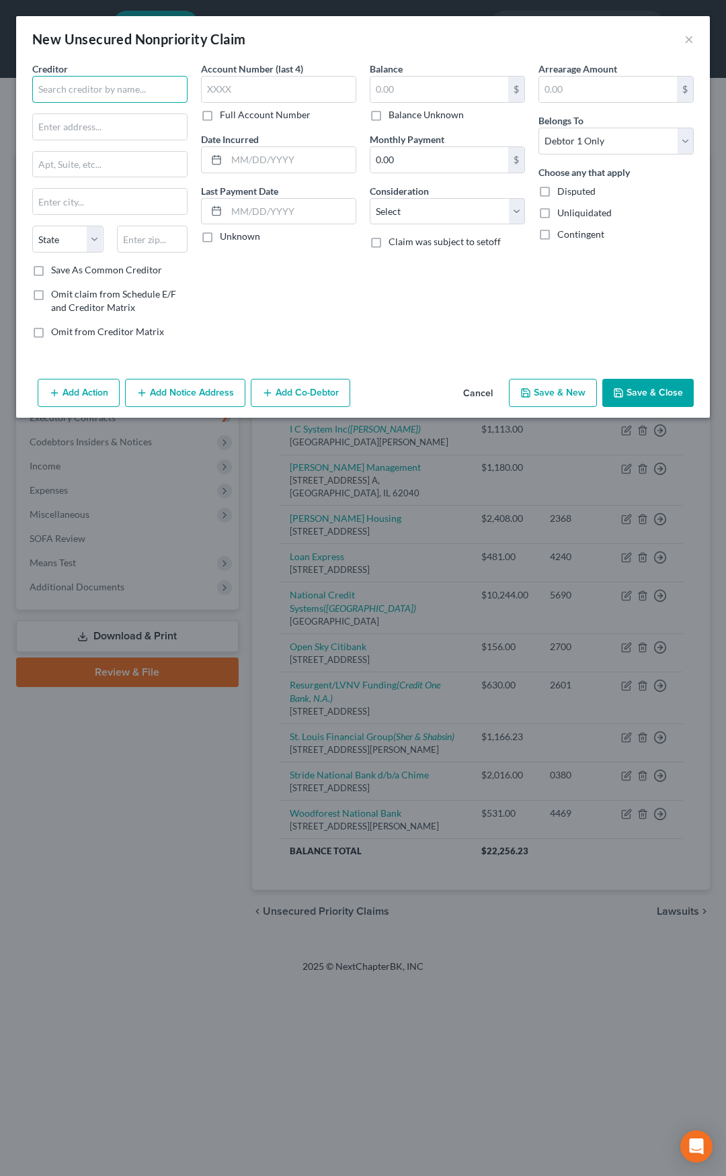
click at [99, 90] on input "text" at bounding box center [109, 89] width 155 height 27
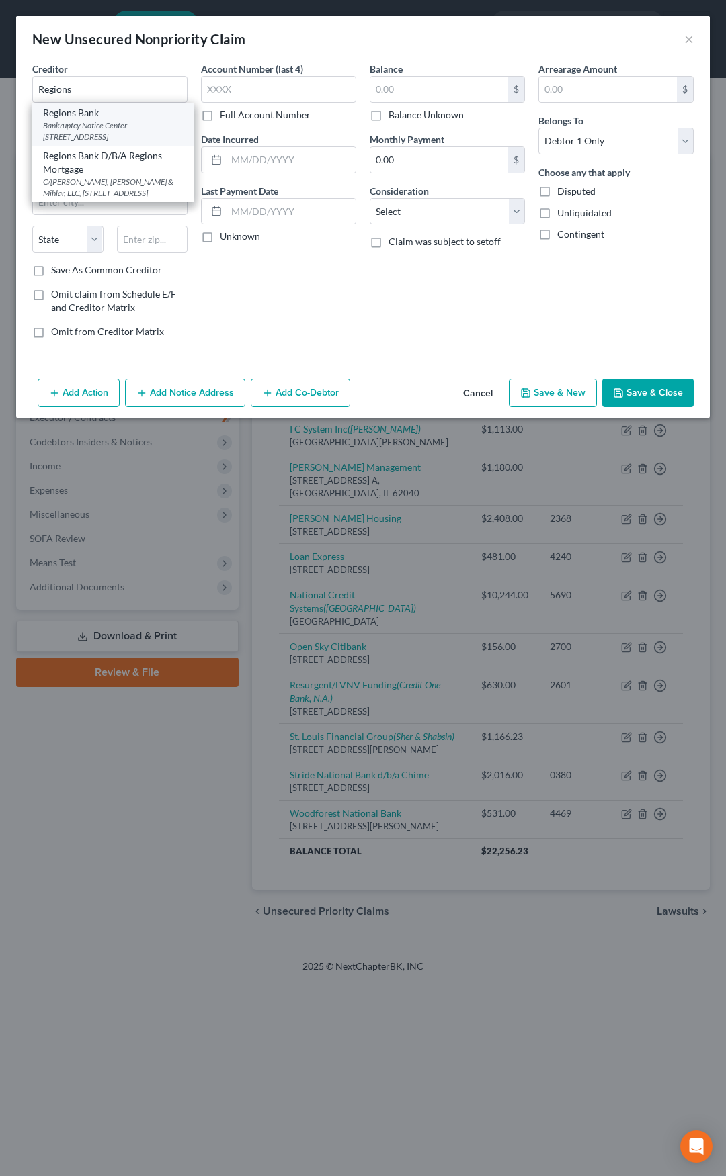
click at [95, 120] on div "Bankruptcy Notice Center PO Box 110, Hattiesburg, MS 39403" at bounding box center [113, 131] width 140 height 23
type input "Regions Bank"
type input "Bankruptcy Notice Center"
type input "PO Box 110"
type input "Hattiesburg"
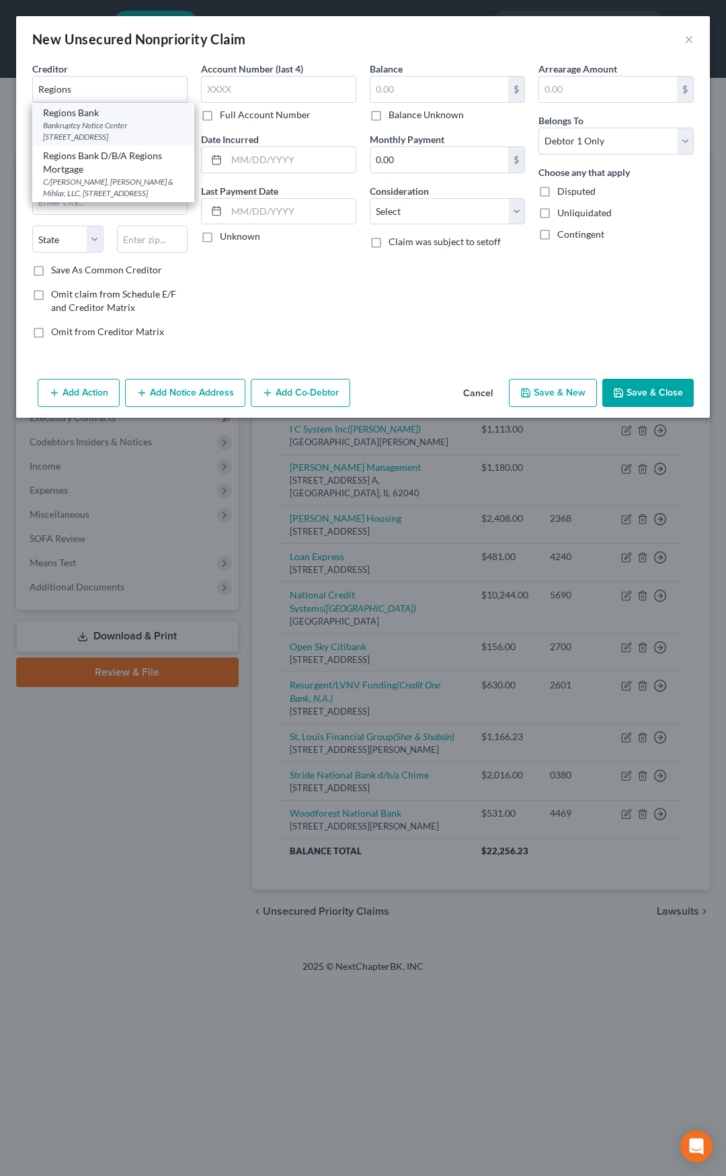
select select "25"
type input "39403"
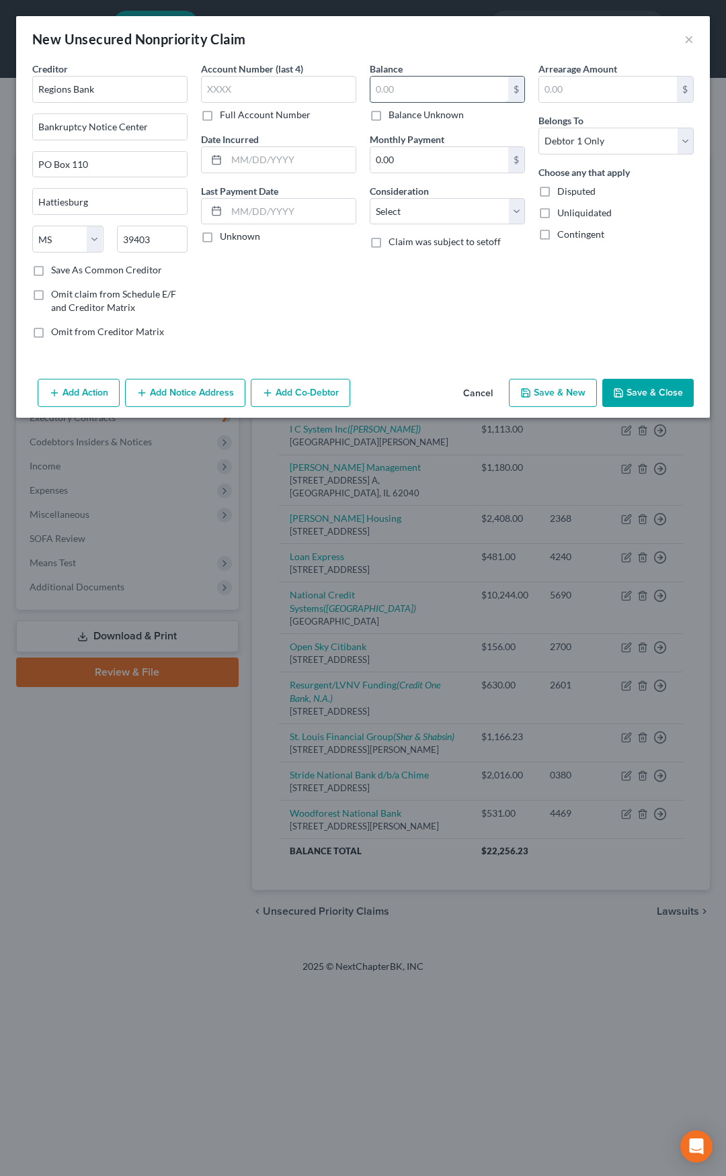
click at [406, 87] on input "text" at bounding box center [439, 90] width 138 height 26
type input "25"
click at [458, 213] on select "Select Cable / Satellite Services Collection Agency Credit Card Debt Debt Couns…" at bounding box center [446, 211] width 155 height 27
select select "14"
click at [369, 198] on select "Select Cable / Satellite Services Collection Agency Credit Card Debt Debt Couns…" at bounding box center [446, 211] width 155 height 27
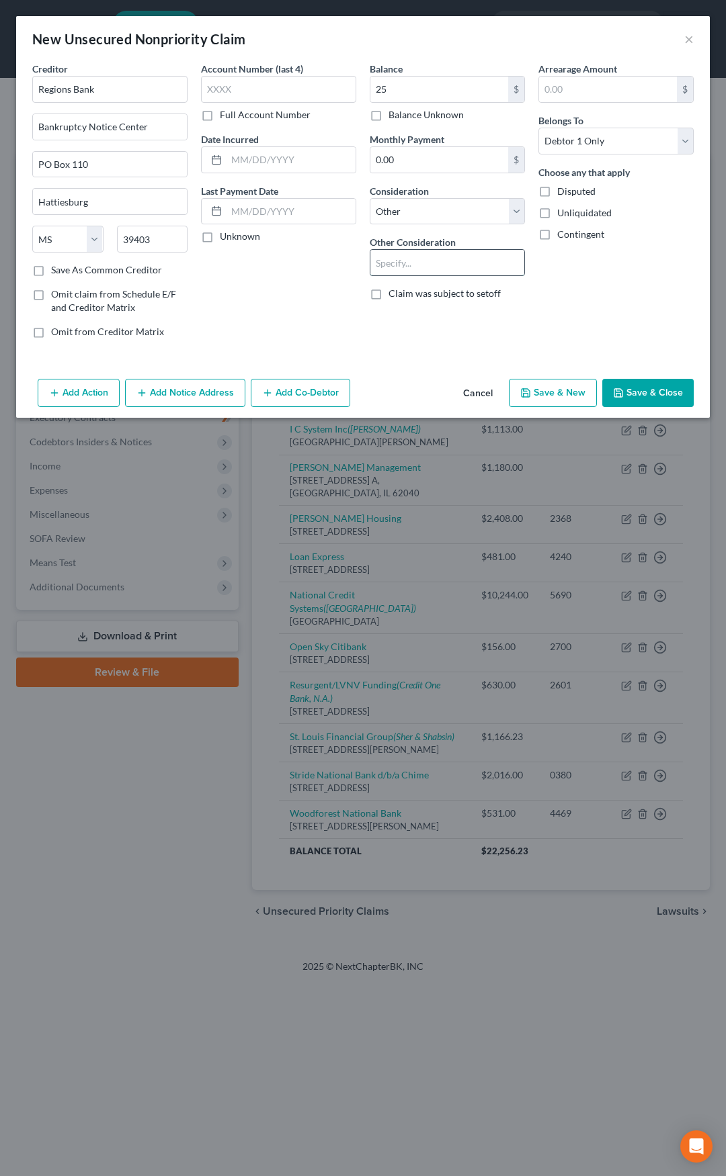
click at [418, 273] on input "text" at bounding box center [447, 263] width 154 height 26
type input "Early Closure of Account"
click at [634, 384] on button "Save & Close" at bounding box center [647, 393] width 91 height 28
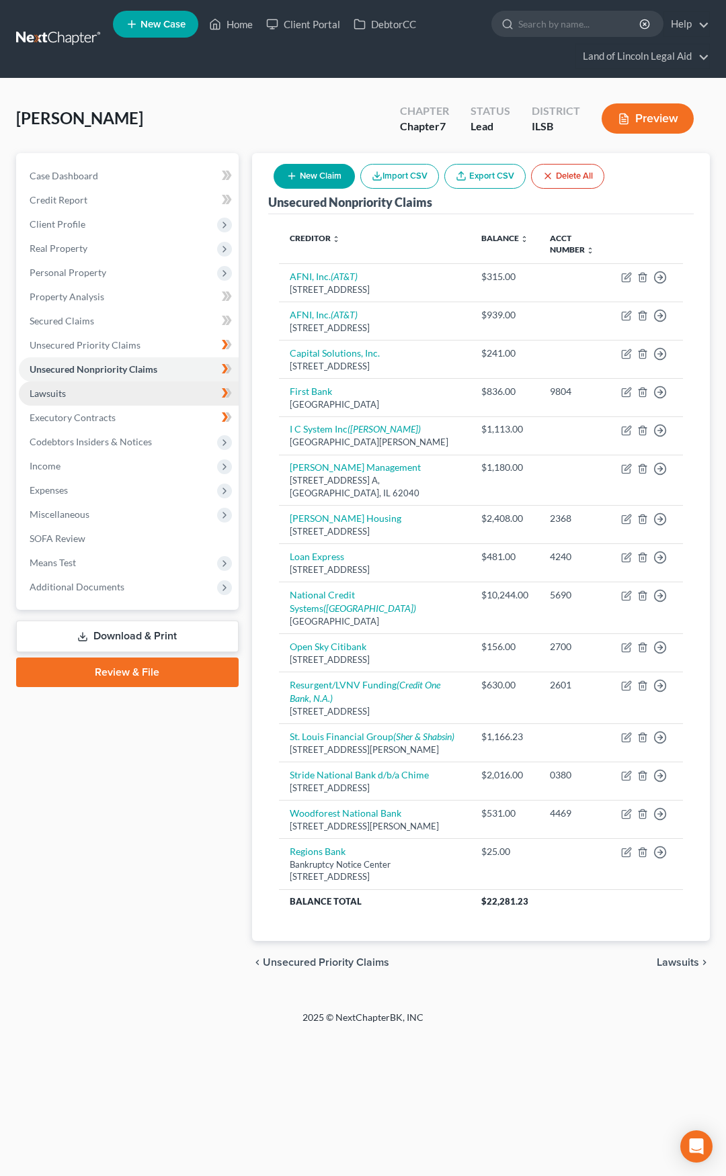
click at [172, 387] on link "Lawsuits" at bounding box center [129, 394] width 220 height 24
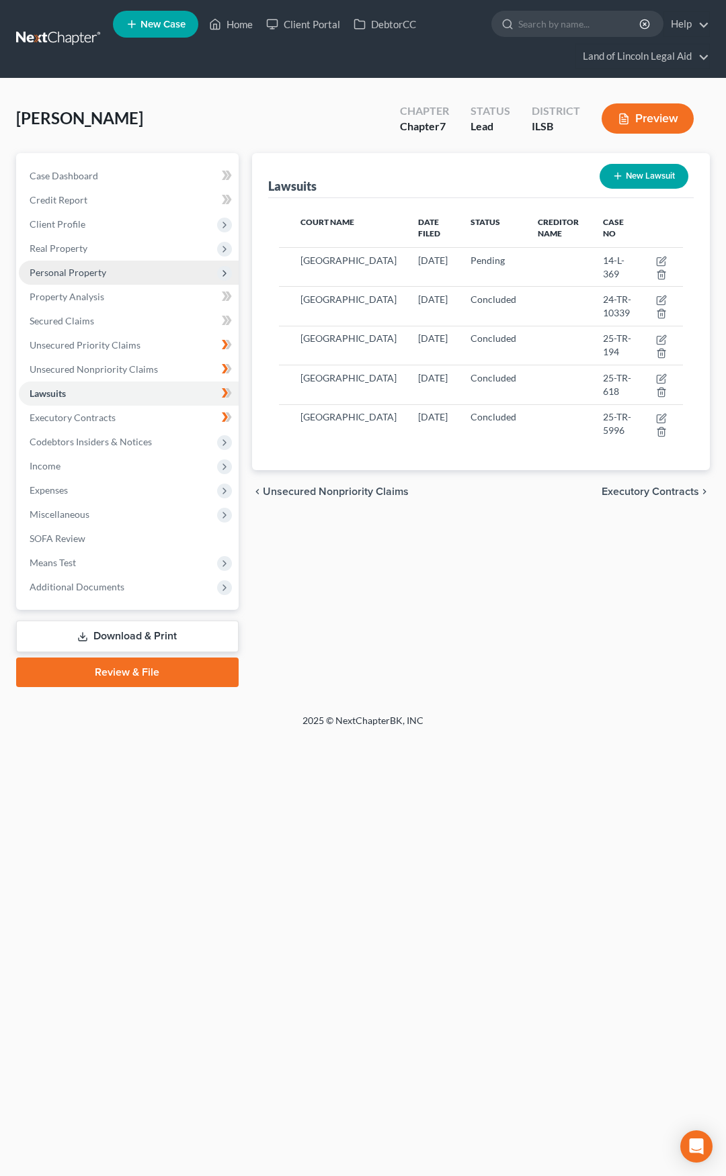
click at [158, 269] on span "Personal Property" at bounding box center [129, 273] width 220 height 24
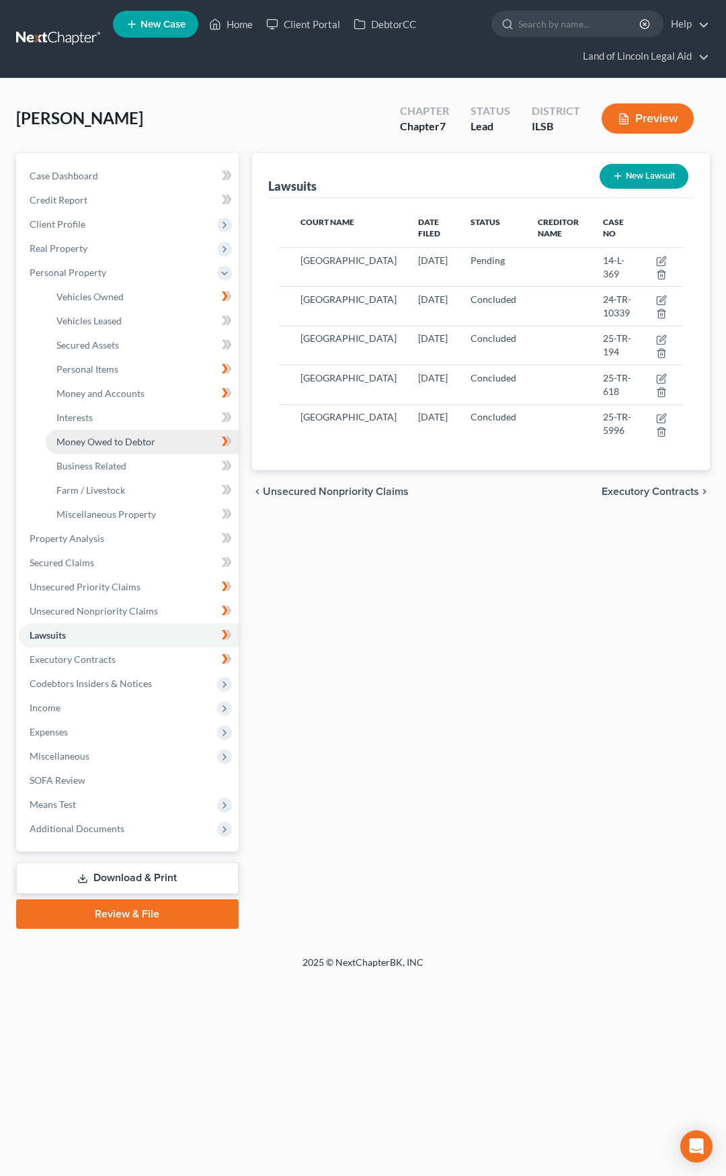
click at [170, 437] on link "Money Owed to Debtor" at bounding box center [142, 442] width 193 height 24
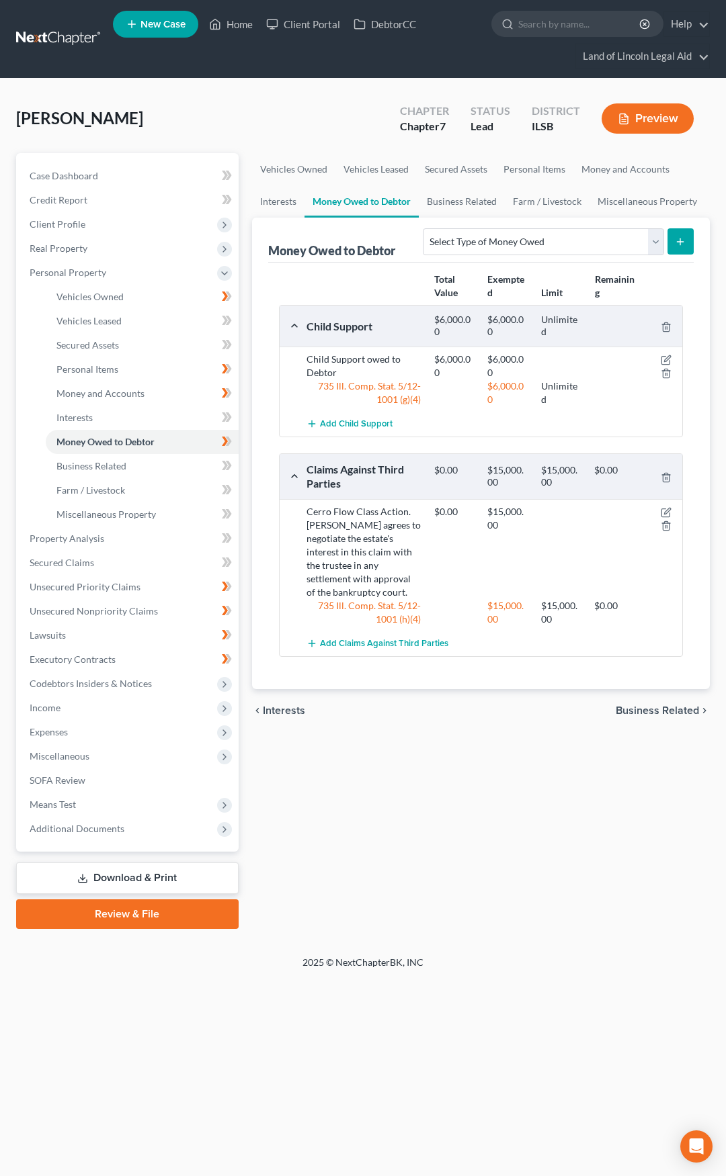
click at [62, 36] on link at bounding box center [59, 39] width 86 height 24
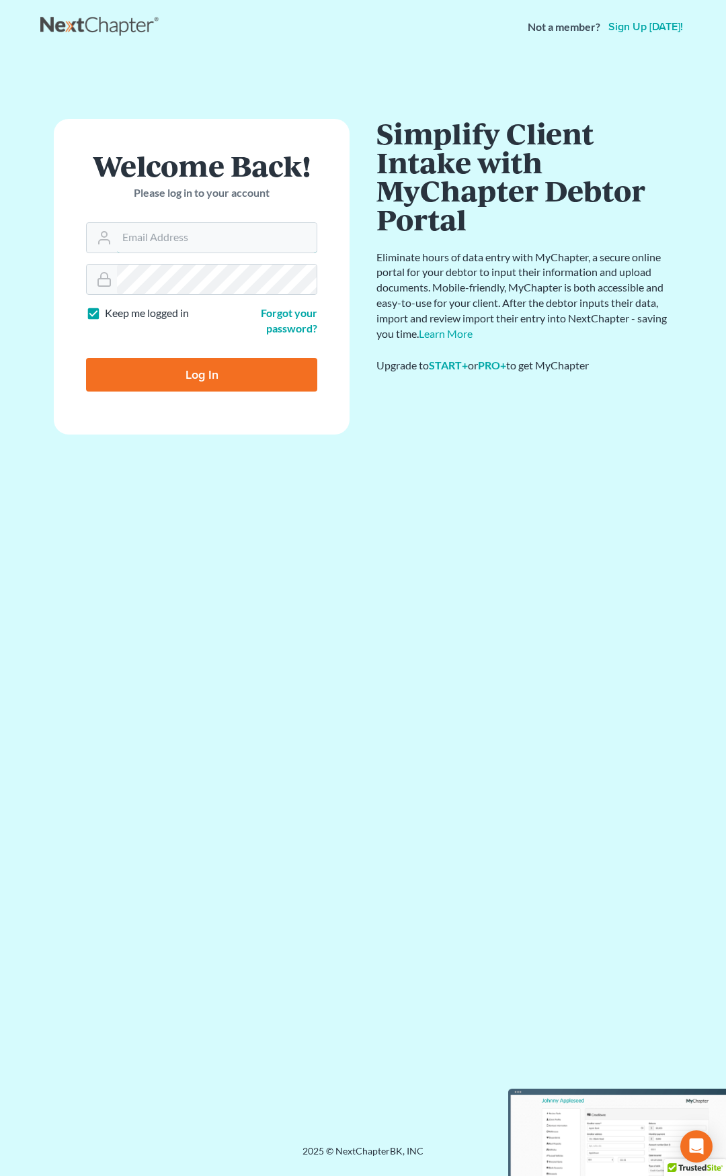
type input "[EMAIL_ADDRESS][DOMAIN_NAME]"
click at [242, 369] on input "Log In" at bounding box center [201, 375] width 231 height 34
type input "Thinking..."
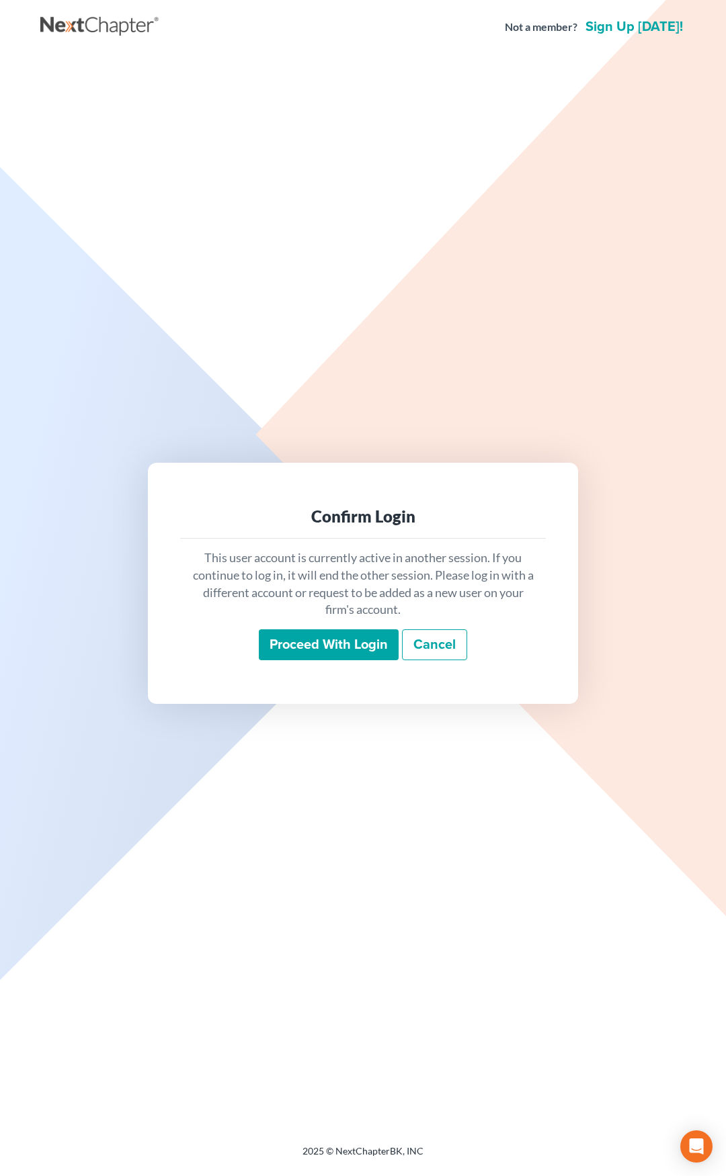
click at [298, 638] on input "Proceed with login" at bounding box center [329, 644] width 140 height 31
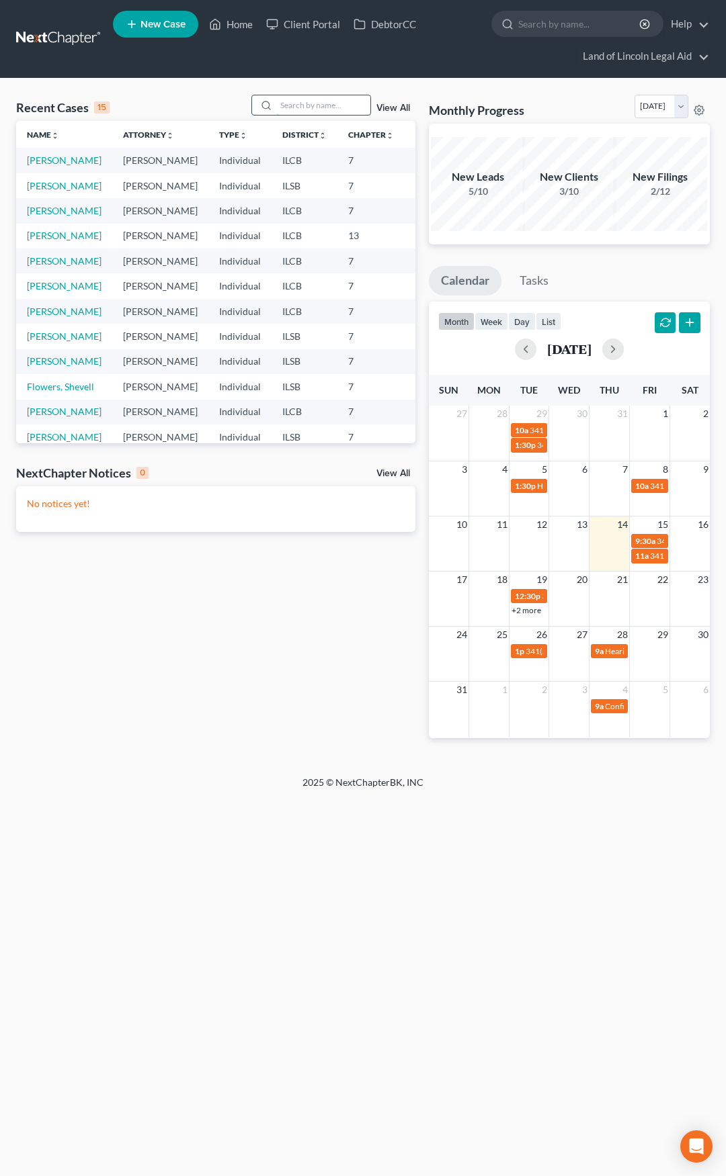
click at [306, 97] on input "search" at bounding box center [323, 104] width 94 height 19
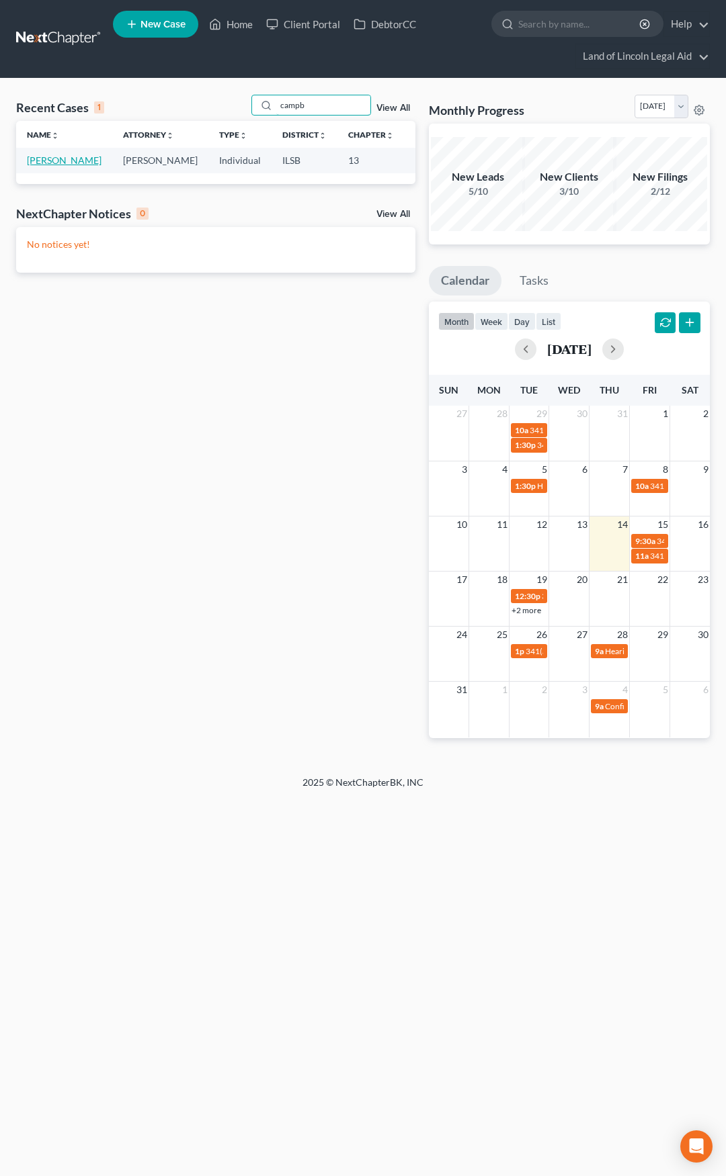
type input "campb"
click at [50, 160] on link "[PERSON_NAME]" at bounding box center [64, 160] width 75 height 11
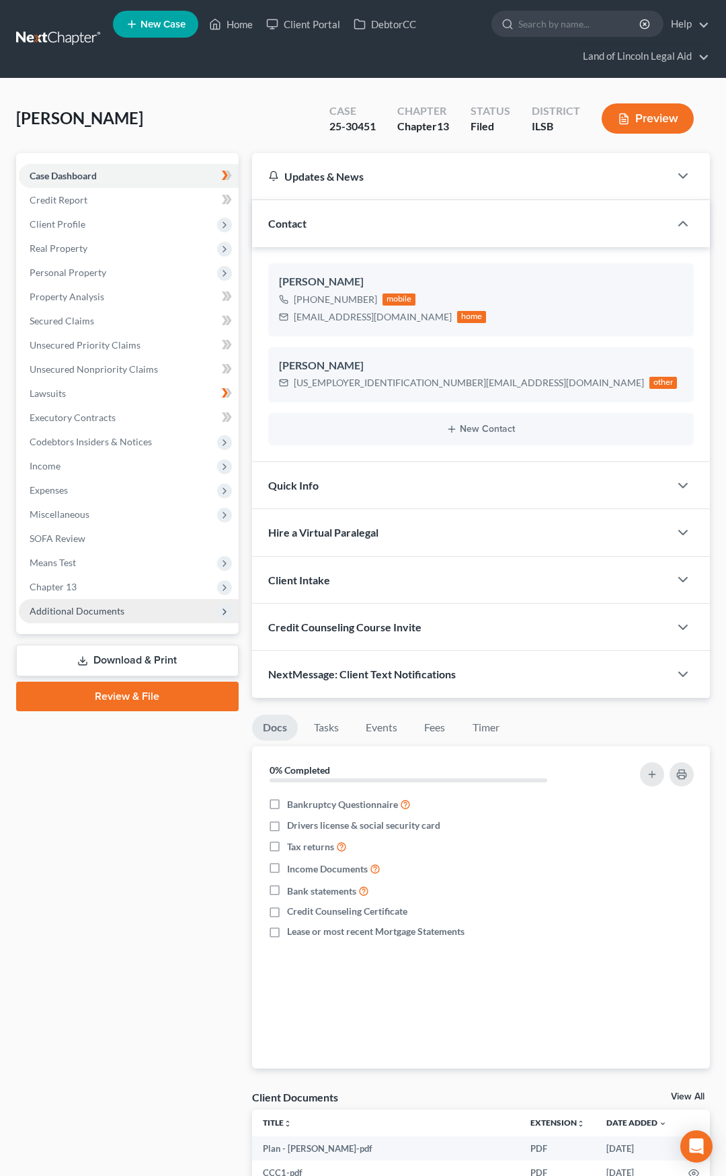
click at [114, 605] on span "Additional Documents" at bounding box center [77, 610] width 95 height 11
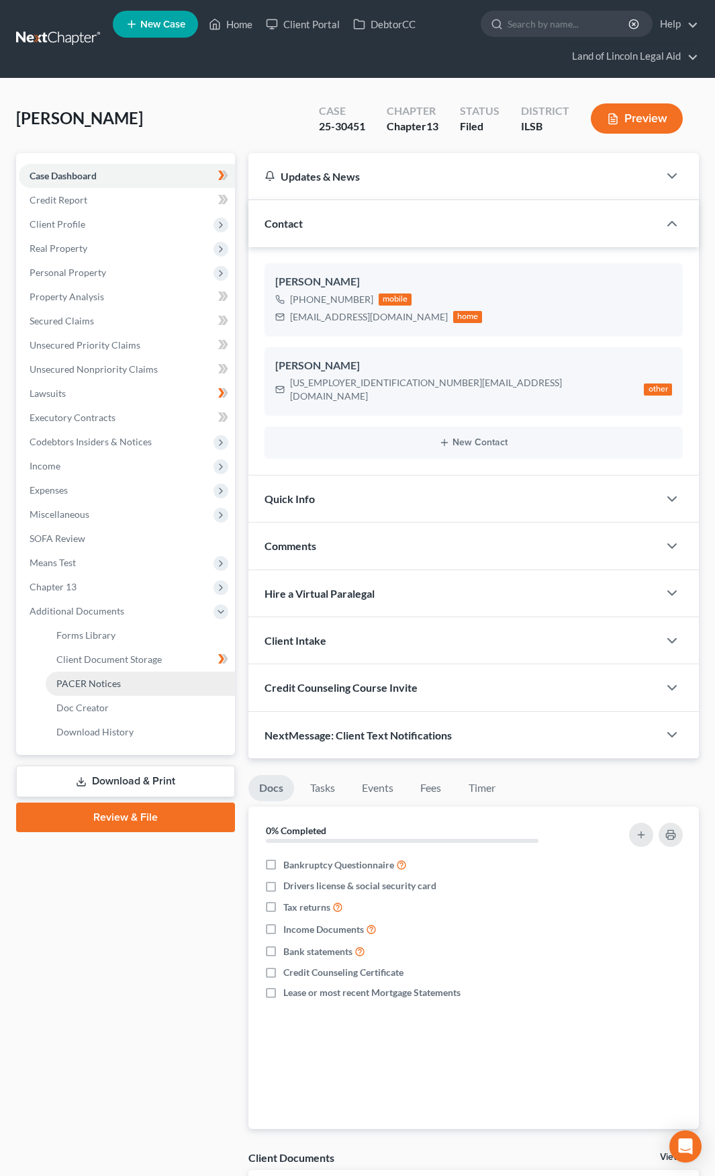
click at [108, 681] on span "PACER Notices" at bounding box center [88, 683] width 64 height 11
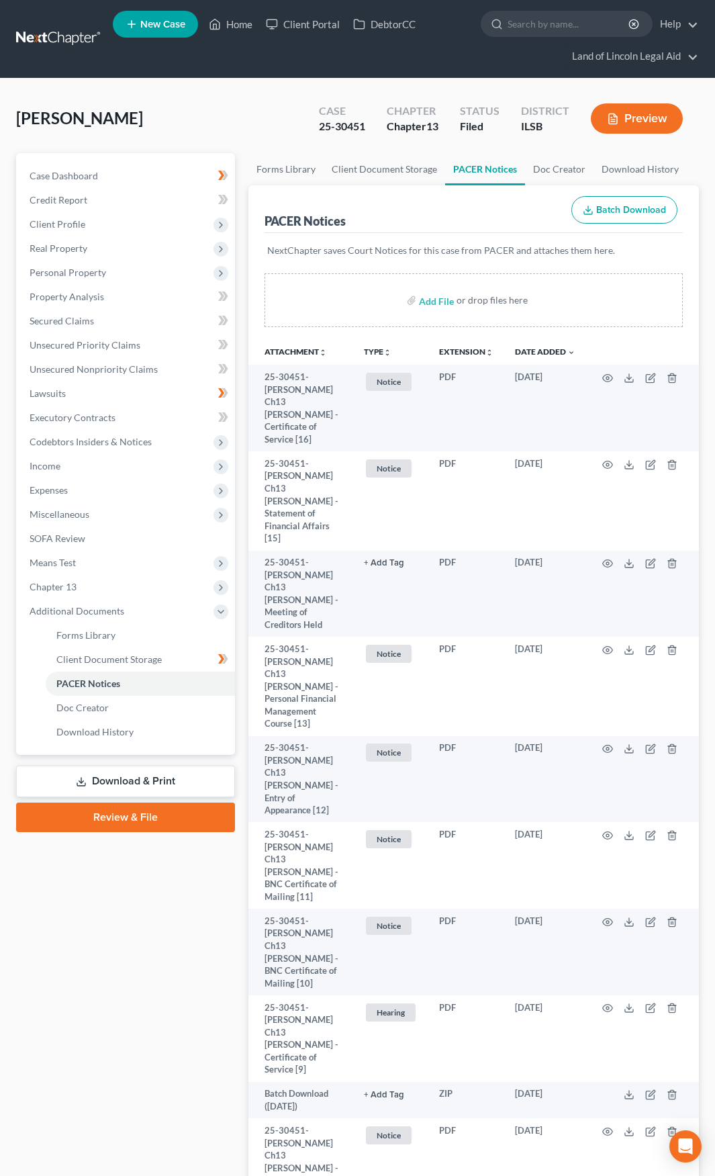
click at [63, 40] on link at bounding box center [59, 39] width 86 height 24
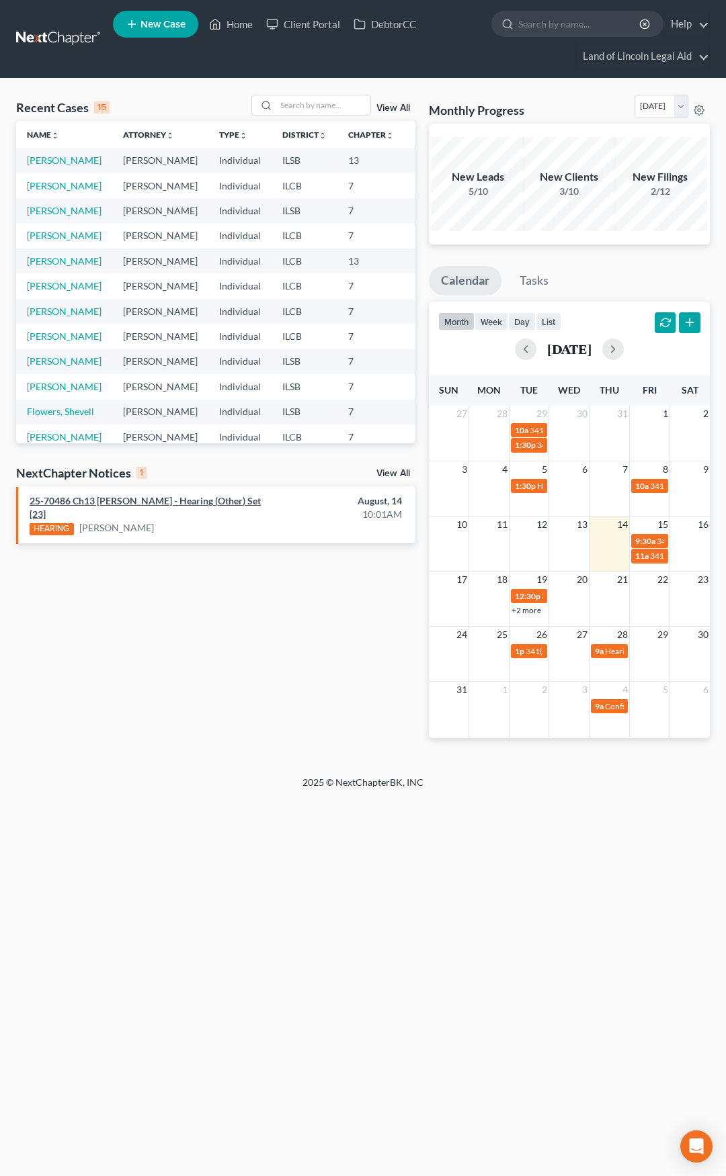
click at [205, 505] on link "25-70486 Ch13 [PERSON_NAME] - Hearing (Other) Set [23]" at bounding box center [145, 507] width 231 height 25
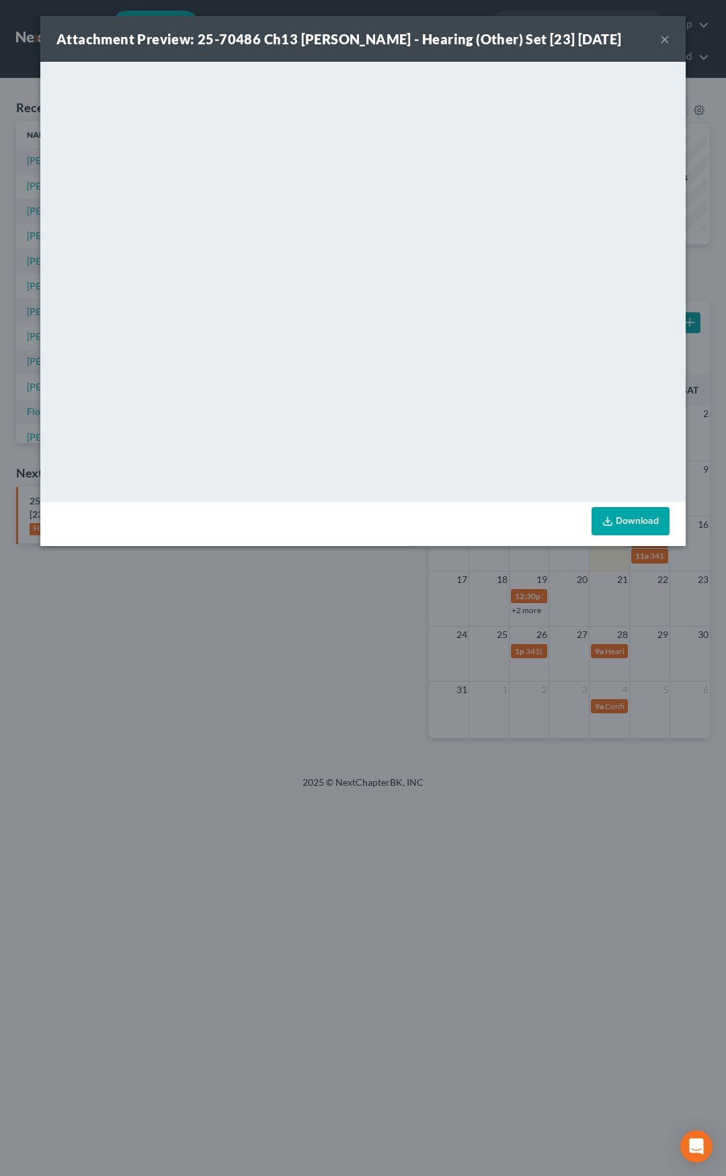
click at [667, 40] on button "×" at bounding box center [664, 39] width 9 height 16
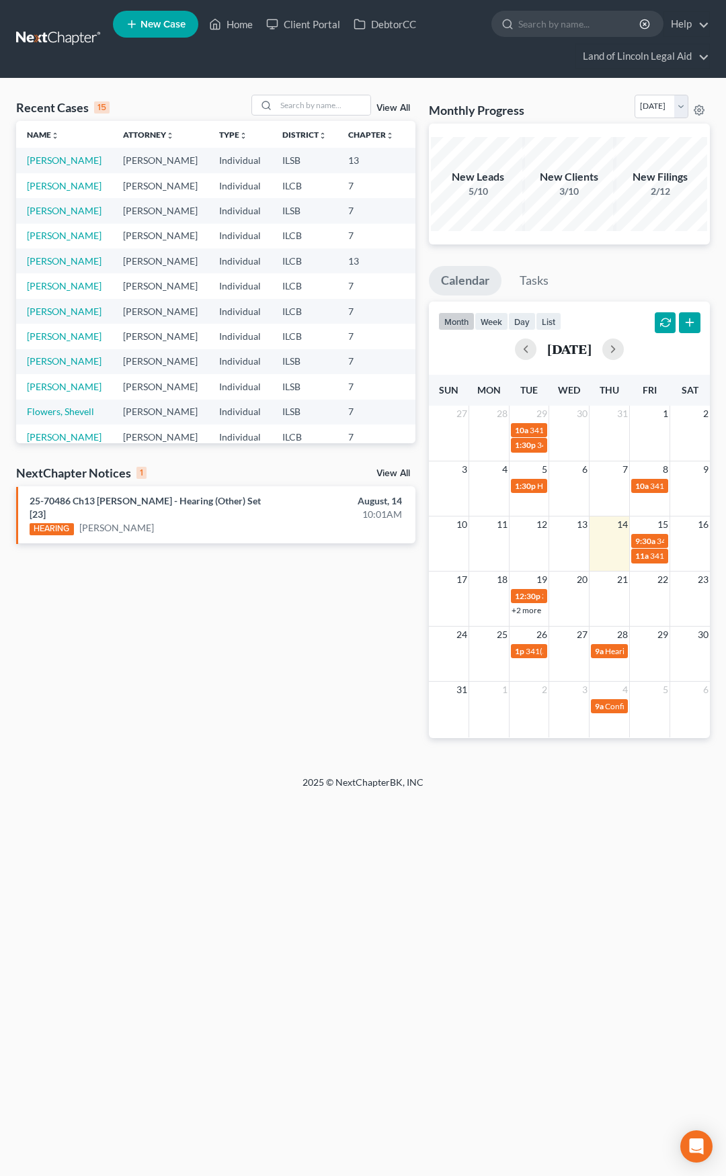
click at [70, 42] on link at bounding box center [59, 39] width 86 height 24
click at [55, 36] on link at bounding box center [59, 39] width 86 height 24
